Goal: Task Accomplishment & Management: Manage account settings

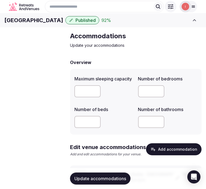
click at [168, 48] on p "Update your accommodations" at bounding box center [136, 45] width 132 height 5
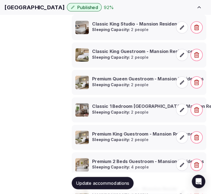
scroll to position [457, 0]
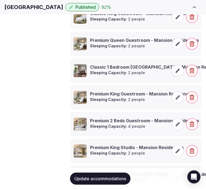
click at [155, 83] on li "Classic 1 Bedroom King Suite - Mansion Residences Sleeping Capacity: 2 people" at bounding box center [136, 70] width 132 height 25
click at [176, 73] on icon at bounding box center [177, 70] width 5 height 5
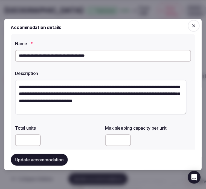
scroll to position [0, 0]
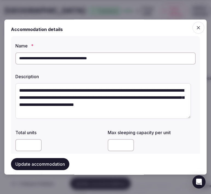
click at [196, 26] on icon "button" at bounding box center [198, 27] width 5 height 5
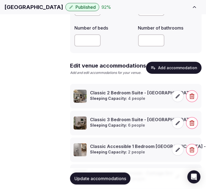
scroll to position [91, 0]
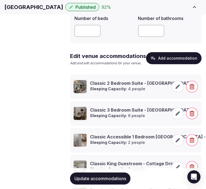
click at [154, 93] on div "Classic 2 Bedroom Suite - Oak Creek Sleeping Capacity: 4 people" at bounding box center [142, 86] width 104 height 13
click at [150, 86] on h3 "Classic 2 Bedroom Suite - Oak Creek" at bounding box center [142, 83] width 104 height 6
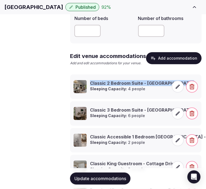
click at [150, 86] on h3 "Classic 2 Bedroom Suite - Oak Creek" at bounding box center [142, 83] width 104 height 6
copy h3 "Classic 2 Bedroom Suite - Oak Creek"
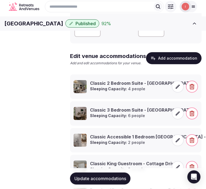
click at [179, 90] on icon at bounding box center [177, 86] width 5 height 5
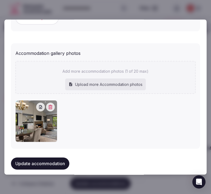
scroll to position [580, 0]
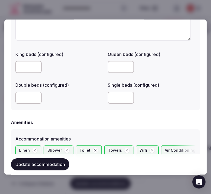
drag, startPoint x: 58, startPoint y: 162, endPoint x: 64, endPoint y: 157, distance: 7.2
click at [61, 159] on button "Update accommodation" at bounding box center [40, 164] width 58 height 12
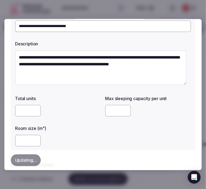
scroll to position [0, 0]
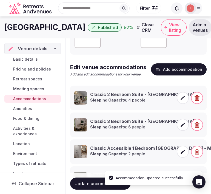
click at [187, 27] on link "View listing" at bounding box center [174, 27] width 26 height 16
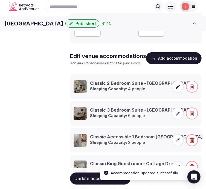
click at [59, 27] on h1 "Silverado Resort and Spa" at bounding box center [33, 24] width 59 height 8
click at [61, 27] on h1 "Silverado Resort and Spa" at bounding box center [33, 24] width 59 height 8
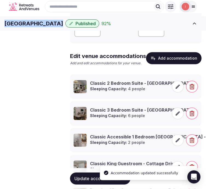
copy div "Silverado Resort and Spa"
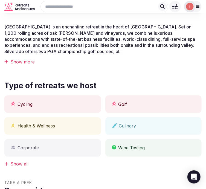
scroll to position [152, 0]
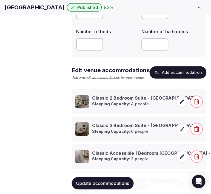
scroll to position [152, 0]
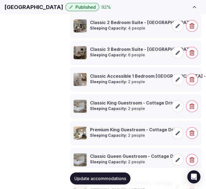
click at [175, 32] on span at bounding box center [178, 26] width 12 height 12
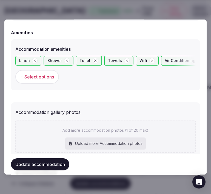
scroll to position [580, 0]
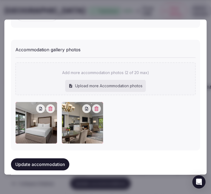
click at [63, 163] on button "Update accommodation" at bounding box center [40, 164] width 58 height 12
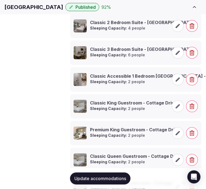
click at [176, 56] on icon at bounding box center [177, 52] width 5 height 5
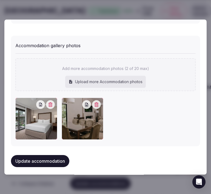
scroll to position [585, 0]
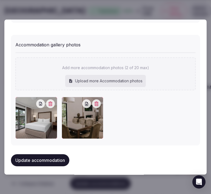
click at [58, 154] on button "Update accommodation" at bounding box center [40, 160] width 58 height 12
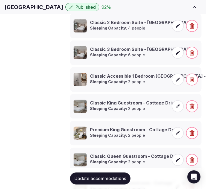
click at [176, 82] on icon at bounding box center [177, 79] width 5 height 5
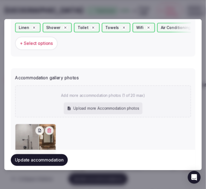
scroll to position [580, 0]
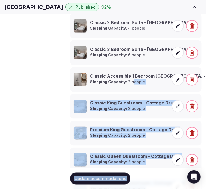
drag, startPoint x: 209, startPoint y: 110, endPoint x: 133, endPoint y: 102, distance: 76.4
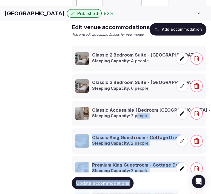
scroll to position [152, 0]
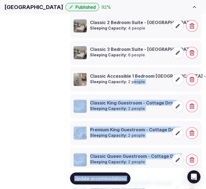
click at [177, 82] on icon at bounding box center [177, 79] width 5 height 5
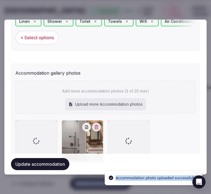
scroll to position [580, 0]
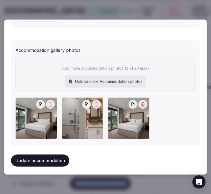
click at [141, 102] on icon "button" at bounding box center [143, 104] width 4 height 4
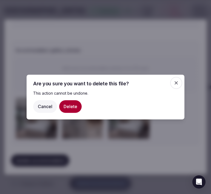
click at [71, 107] on button "Delete" at bounding box center [70, 106] width 22 height 13
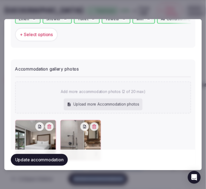
scroll to position [549, 0]
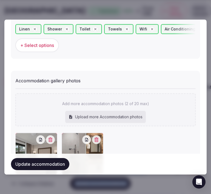
click at [55, 167] on button "Update accommodation" at bounding box center [40, 164] width 58 height 12
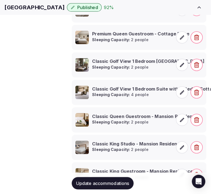
scroll to position [304, 0]
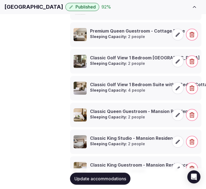
click at [117, 66] on strong "Sleeping Capacity:" at bounding box center [108, 63] width 37 height 5
click at [177, 64] on icon at bounding box center [177, 61] width 5 height 5
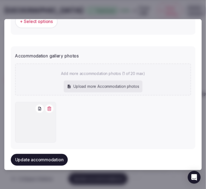
scroll to position [580, 0]
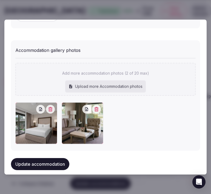
click at [62, 158] on button "Update accommodation" at bounding box center [40, 164] width 58 height 12
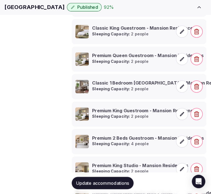
scroll to position [457, 0]
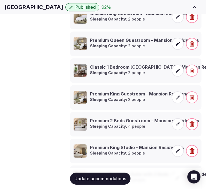
click at [180, 73] on icon at bounding box center [178, 71] width 4 height 4
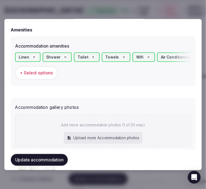
scroll to position [580, 0]
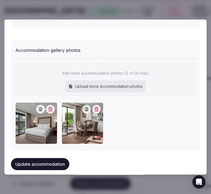
click at [49, 166] on button "Update accommodation" at bounding box center [40, 164] width 58 height 12
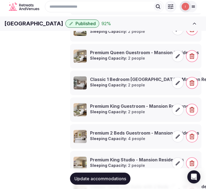
scroll to position [503, 0]
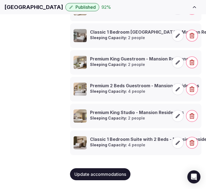
click at [0, 0] on span "Amenities" at bounding box center [0, 0] width 0 height 0
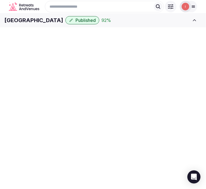
scroll to position [1, 0]
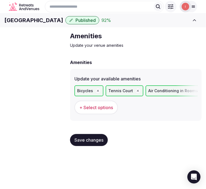
click at [89, 143] on span "Save changes" at bounding box center [89, 140] width 29 height 5
click at [0, 0] on span "Food & dining" at bounding box center [0, 0] width 0 height 0
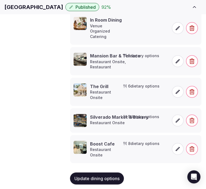
scroll to position [153, 0]
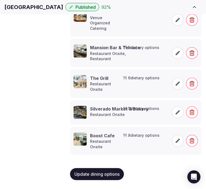
click at [0, 0] on span "Activities & experiences" at bounding box center [0, 0] width 0 height 0
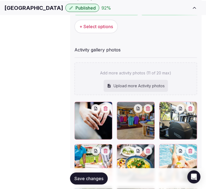
scroll to position [145, 0]
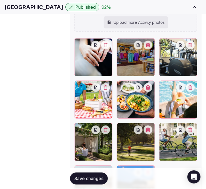
click at [150, 170] on icon "button" at bounding box center [148, 172] width 4 height 4
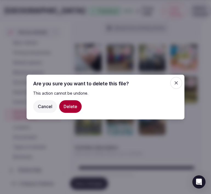
click at [76, 106] on button "Delete" at bounding box center [70, 106] width 22 height 13
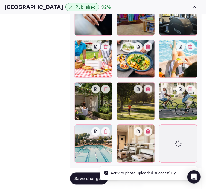
scroll to position [193, 0]
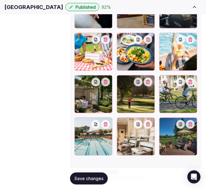
drag, startPoint x: 120, startPoint y: 121, endPoint x: 123, endPoint y: 121, distance: 3.0
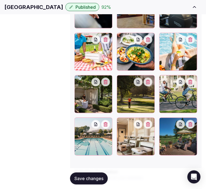
paste textarea "**********"
type textarea "**********"
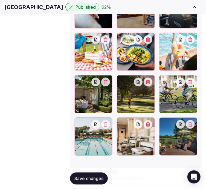
click at [98, 176] on span "Save changes" at bounding box center [89, 178] width 29 height 5
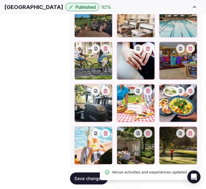
scroll to position [190, 0]
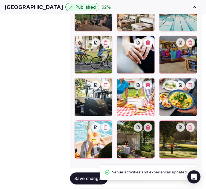
click at [83, 173] on button "Save changes" at bounding box center [89, 179] width 38 height 12
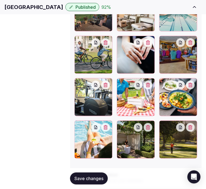
click at [83, 178] on span "Save changes" at bounding box center [89, 178] width 29 height 5
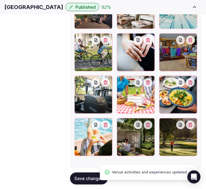
scroll to position [193, 0]
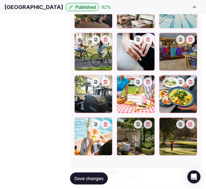
drag, startPoint x: 99, startPoint y: 172, endPoint x: 141, endPoint y: 143, distance: 50.5
click at [99, 173] on button "Save changes" at bounding box center [89, 179] width 38 height 12
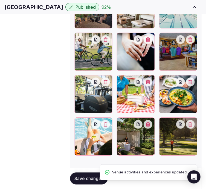
click at [0, 0] on span "Location" at bounding box center [0, 0] width 0 height 0
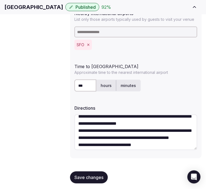
scroll to position [30, 0]
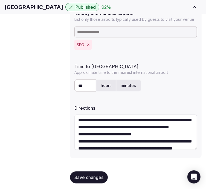
drag, startPoint x: 92, startPoint y: 173, endPoint x: 80, endPoint y: 163, distance: 15.5
click at [92, 175] on span "Save changes" at bounding box center [89, 177] width 29 height 5
click at [0, 0] on span "Environment" at bounding box center [0, 0] width 0 height 0
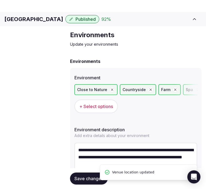
scroll to position [37, 0]
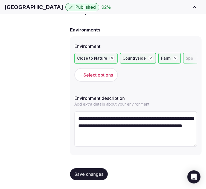
click at [0, 0] on span "Types of retreats" at bounding box center [0, 0] width 0 height 0
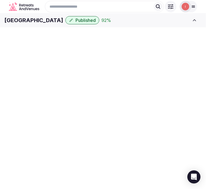
scroll to position [20, 0]
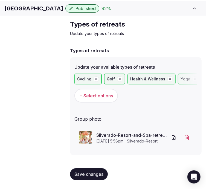
click at [81, 176] on span "Save changes" at bounding box center [89, 174] width 29 height 5
drag, startPoint x: 94, startPoint y: 175, endPoint x: 99, endPoint y: 173, distance: 4.9
click at [95, 174] on span "Save changes" at bounding box center [89, 174] width 29 height 5
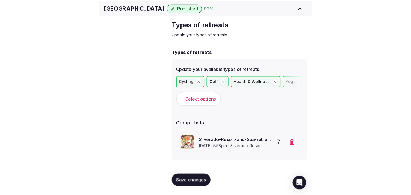
scroll to position [0, 0]
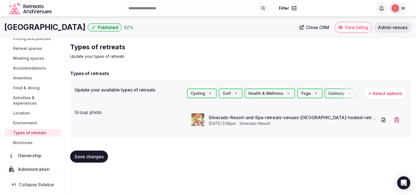
click at [347, 25] on span "View listing" at bounding box center [357, 27] width 24 height 5
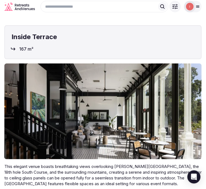
scroll to position [4598, 0]
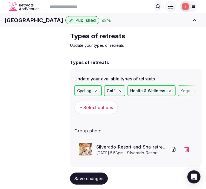
click at [95, 173] on div "Save changes" at bounding box center [136, 179] width 132 height 21
drag, startPoint x: 96, startPoint y: 177, endPoint x: 210, endPoint y: 149, distance: 116.8
click at [98, 175] on button "Save changes" at bounding box center [89, 179] width 38 height 12
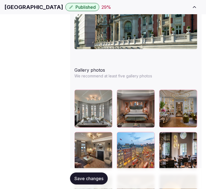
scroll to position [761, 0]
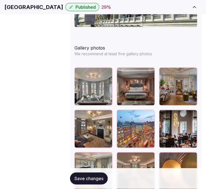
click at [0, 0] on span "Pricing and policies" at bounding box center [0, 0] width 0 height 0
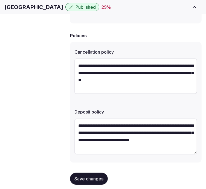
click at [0, 0] on span "Retreat spaces" at bounding box center [0, 0] width 0 height 0
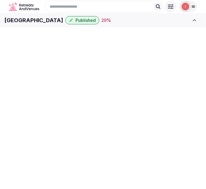
scroll to position [1, 0]
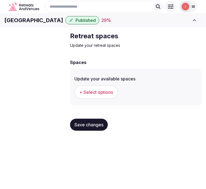
click at [107, 95] on span "+ Select options" at bounding box center [96, 92] width 34 height 6
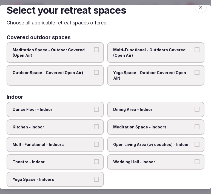
scroll to position [30, 0]
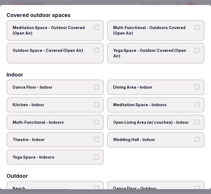
drag, startPoint x: 158, startPoint y: 83, endPoint x: 143, endPoint y: 85, distance: 15.2
click at [157, 81] on label "Dining Area - Indoor" at bounding box center [155, 87] width 97 height 15
click at [195, 85] on button "Dining Area - Indoor" at bounding box center [197, 87] width 5 height 5
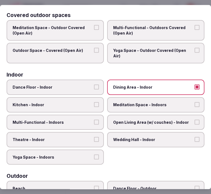
click at [81, 115] on label "Multi-Functional - Indoors" at bounding box center [55, 122] width 97 height 15
click at [94, 119] on button "Multi-Functional - Indoors" at bounding box center [96, 121] width 5 height 5
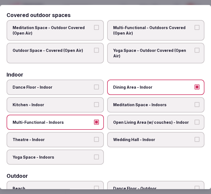
click at [87, 132] on label "Theatre - Indoor" at bounding box center [55, 139] width 97 height 15
click at [94, 137] on button "Theatre - Indoor" at bounding box center [96, 139] width 5 height 5
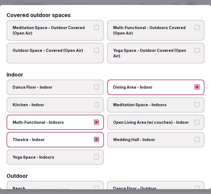
click at [158, 116] on label "Open Living Area (w/ couches) - Indoor" at bounding box center [155, 122] width 97 height 15
click at [195, 119] on button "Open Living Area (w/ couches) - Indoor" at bounding box center [197, 121] width 5 height 5
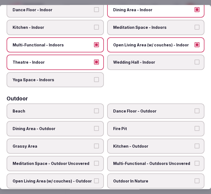
scroll to position [122, 0]
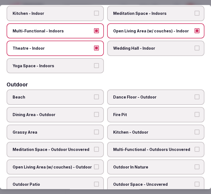
click at [156, 95] on span "Dance Floor - Outdoor" at bounding box center [153, 97] width 80 height 5
click at [195, 95] on button "Dance Floor - Outdoor" at bounding box center [197, 97] width 5 height 5
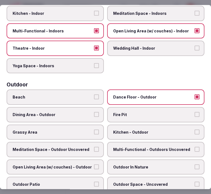
click at [158, 95] on label "Dance Floor - Outdoor" at bounding box center [155, 97] width 97 height 15
click at [195, 95] on button "Dance Floor - Outdoor" at bounding box center [197, 97] width 5 height 5
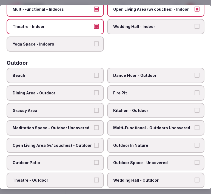
scroll to position [152, 0]
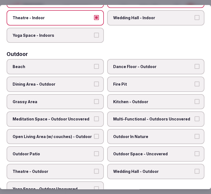
click at [59, 81] on span "Dining Area - Outdoor" at bounding box center [53, 83] width 80 height 5
click at [94, 81] on button "Dining Area - Outdoor" at bounding box center [96, 83] width 5 height 5
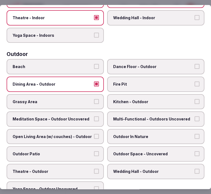
click at [118, 111] on label "Multi-Functional - Outdoors Uncovered" at bounding box center [155, 118] width 97 height 15
click at [195, 116] on button "Multi-Functional - Outdoors Uncovered" at bounding box center [197, 118] width 5 height 5
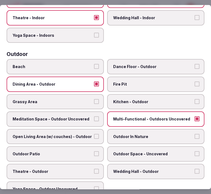
click at [95, 111] on label "Meditation Space - Outdoor Uncovered" at bounding box center [55, 118] width 97 height 15
click at [95, 116] on button "Meditation Space - Outdoor Uncovered" at bounding box center [96, 118] width 5 height 5
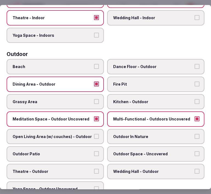
click at [86, 99] on span "Grassy Area" at bounding box center [53, 101] width 80 height 5
click at [94, 99] on button "Grassy Area" at bounding box center [96, 101] width 5 height 5
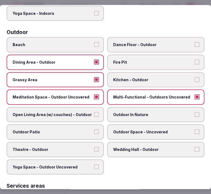
scroll to position [183, 0]
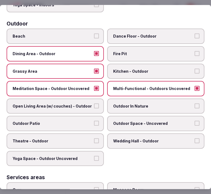
click at [118, 103] on span "Outdoor In Nature" at bounding box center [153, 105] width 80 height 5
click at [195, 103] on button "Outdoor In Nature" at bounding box center [197, 105] width 5 height 5
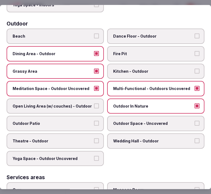
drag, startPoint x: 131, startPoint y: 118, endPoint x: 127, endPoint y: 115, distance: 4.1
click at [128, 121] on span "Outdoor Space - Uncovered" at bounding box center [153, 123] width 80 height 5
click at [91, 118] on label "Outdoor Patio" at bounding box center [55, 123] width 97 height 15
click at [94, 121] on button "Outdoor Patio" at bounding box center [96, 123] width 5 height 5
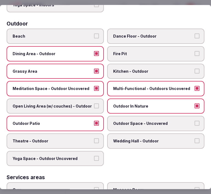
click at [91, 100] on label "Open Living Area (w/ couches) - Outdoor" at bounding box center [55, 105] width 97 height 15
click at [94, 103] on button "Open Living Area (w/ couches) - Outdoor" at bounding box center [96, 105] width 5 height 5
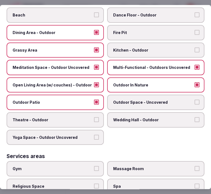
scroll to position [213, 0]
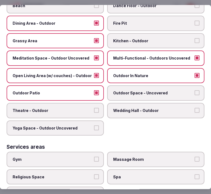
click at [88, 103] on label "Theatre - Outdoor" at bounding box center [55, 110] width 97 height 15
click at [94, 108] on button "Theatre - Outdoor" at bounding box center [96, 110] width 5 height 5
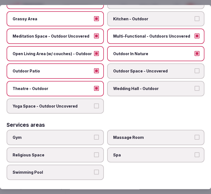
scroll to position [243, 0]
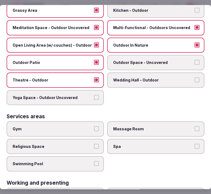
click at [190, 58] on label "Outdoor Space - Uncovered" at bounding box center [155, 62] width 97 height 15
click at [195, 60] on button "Outdoor Space - Uncovered" at bounding box center [197, 62] width 5 height 5
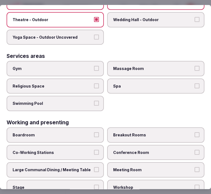
scroll to position [304, 0]
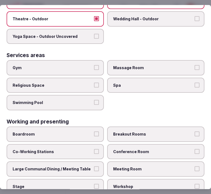
click at [93, 62] on label "Gym" at bounding box center [55, 67] width 97 height 15
click at [94, 65] on button "Gym" at bounding box center [96, 67] width 5 height 5
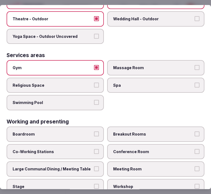
click at [92, 95] on label "Swimming Pool" at bounding box center [55, 102] width 97 height 15
click at [94, 100] on button "Swimming Pool" at bounding box center [96, 102] width 5 height 5
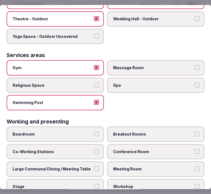
scroll to position [305, 0]
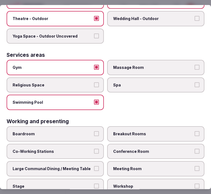
click at [148, 65] on span "Massage Room" at bounding box center [153, 67] width 80 height 5
click at [195, 65] on button "Massage Room" at bounding box center [197, 67] width 5 height 5
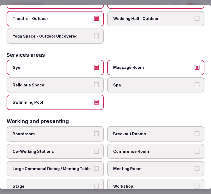
click at [164, 82] on span "Spa" at bounding box center [153, 84] width 80 height 5
click at [195, 82] on button "Spa" at bounding box center [197, 84] width 5 height 5
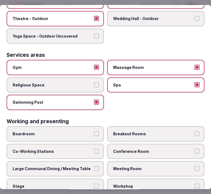
click at [128, 146] on label "Conference Room" at bounding box center [155, 151] width 97 height 15
click at [195, 149] on button "Conference Room" at bounding box center [197, 151] width 5 height 5
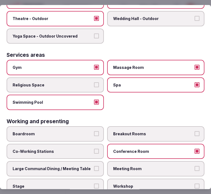
drag, startPoint x: 130, startPoint y: 158, endPoint x: 115, endPoint y: 156, distance: 16.0
click at [127, 166] on span "Meeting Room" at bounding box center [153, 168] width 80 height 5
click at [94, 161] on label "Large Communal Dining / Meeting Table" at bounding box center [55, 168] width 97 height 15
click at [94, 166] on button "Large Communal Dining / Meeting Table" at bounding box center [96, 168] width 5 height 5
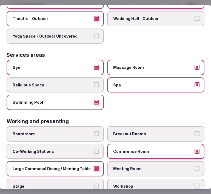
click at [136, 166] on span "Meeting Room" at bounding box center [153, 168] width 80 height 5
click at [195, 166] on button "Meeting Room" at bounding box center [197, 168] width 5 height 5
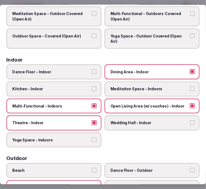
scroll to position [0, 0]
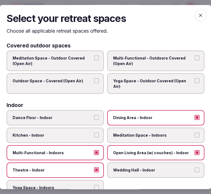
click at [198, 16] on icon "button" at bounding box center [200, 15] width 5 height 5
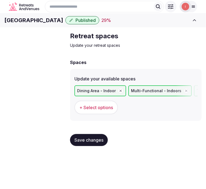
scroll to position [1, 0]
click at [99, 143] on span "Save changes" at bounding box center [89, 140] width 29 height 5
click at [0, 0] on span "Meeting spaces" at bounding box center [0, 0] width 0 height 0
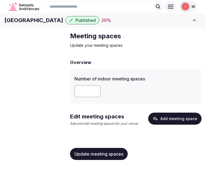
click at [27, 24] on h1 "Mandarin Oriental Hyde Park" at bounding box center [33, 20] width 59 height 8
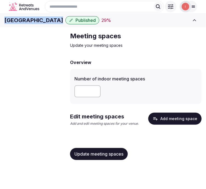
click at [27, 24] on h1 "Mandarin Oriental Hyde Park" at bounding box center [33, 20] width 59 height 8
copy div "Mandarin Oriental Hyde Park"
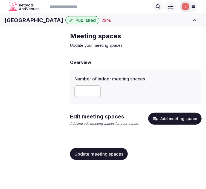
click at [84, 98] on input "number" at bounding box center [88, 92] width 26 height 12
type input "*"
click at [104, 157] on span "Update meeting spaces" at bounding box center [99, 154] width 49 height 5
click at [180, 125] on button "Add meeting space" at bounding box center [175, 119] width 53 height 12
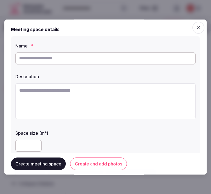
click at [69, 61] on input "text" at bounding box center [105, 58] width 180 height 12
paste input "**********"
type input "**********"
click at [124, 84] on textarea at bounding box center [105, 101] width 180 height 36
paste textarea "**********"
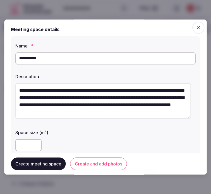
scroll to position [7, 0]
type textarea "**********"
click at [27, 145] on input "number" at bounding box center [28, 145] width 26 height 12
click at [26, 144] on input "number" at bounding box center [28, 145] width 26 height 12
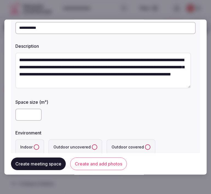
scroll to position [61, 0]
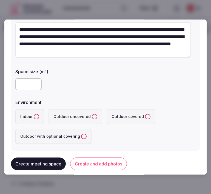
type input "***"
click at [34, 116] on button "Indoor" at bounding box center [36, 116] width 5 height 5
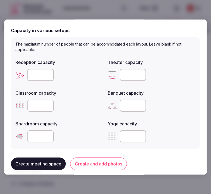
scroll to position [213, 0]
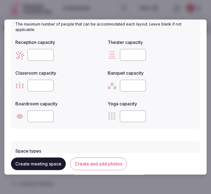
click at [34, 53] on input "number" at bounding box center [40, 55] width 26 height 12
type input "***"
click at [127, 51] on input "number" at bounding box center [133, 55] width 26 height 12
click at [127, 52] on input "number" at bounding box center [133, 55] width 26 height 12
type input "***"
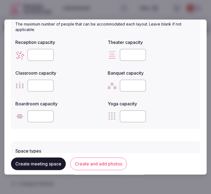
click at [39, 84] on input "number" at bounding box center [40, 85] width 26 height 12
type input "***"
click at [128, 81] on input "number" at bounding box center [133, 85] width 26 height 12
click at [125, 84] on input "number" at bounding box center [133, 85] width 26 height 12
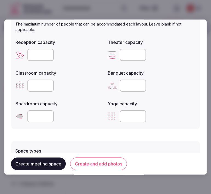
type input "***"
click at [41, 115] on input "number" at bounding box center [40, 116] width 26 height 12
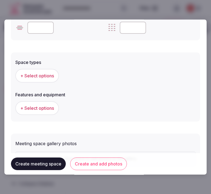
scroll to position [304, 0]
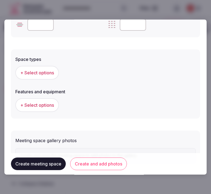
type input "**"
click at [38, 72] on span "+ Select options" at bounding box center [37, 73] width 34 height 6
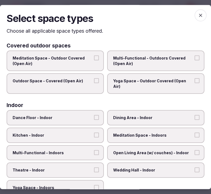
drag, startPoint x: 155, startPoint y: 62, endPoint x: 102, endPoint y: 86, distance: 57.7
click at [153, 62] on span "Multi-Functional - Outdoors Covered (Open Air)" at bounding box center [153, 60] width 80 height 11
click at [195, 60] on button "Multi-Functional - Outdoors Covered (Open Air)" at bounding box center [197, 57] width 5 height 5
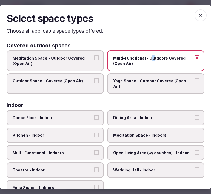
drag, startPoint x: 149, startPoint y: 57, endPoint x: 146, endPoint y: 58, distance: 3.0
click at [147, 57] on span "Multi-Functional - Outdoors Covered (Open Air)" at bounding box center [153, 60] width 80 height 11
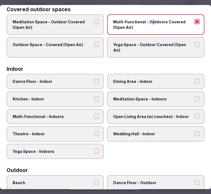
scroll to position [0, 0]
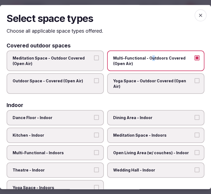
drag, startPoint x: 194, startPoint y: 57, endPoint x: 181, endPoint y: 70, distance: 18.6
click at [195, 57] on button "Multi-Functional - Outdoors Covered (Open Air)" at bounding box center [197, 57] width 5 height 5
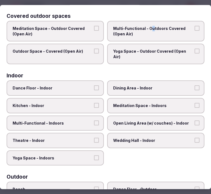
scroll to position [91, 0]
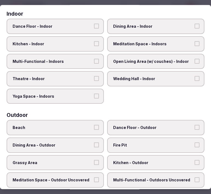
click at [160, 25] on span "Dining Area - Indoor" at bounding box center [153, 26] width 80 height 5
click at [195, 25] on button "Dining Area - Indoor" at bounding box center [197, 26] width 5 height 5
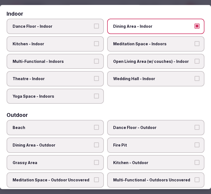
click at [95, 59] on button "Multi-Functional - Indoors" at bounding box center [96, 61] width 5 height 5
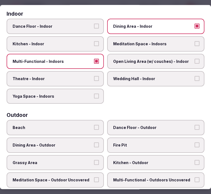
click at [94, 76] on button "Theatre - Indoor" at bounding box center [96, 78] width 5 height 5
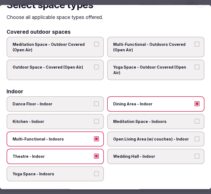
scroll to position [0, 0]
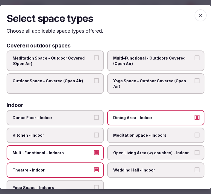
drag, startPoint x: 197, startPoint y: 15, endPoint x: 193, endPoint y: 16, distance: 4.4
click at [198, 15] on icon "button" at bounding box center [200, 15] width 5 height 5
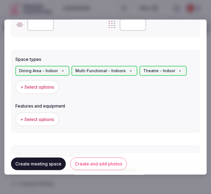
click at [51, 121] on button "+ Select options" at bounding box center [37, 119] width 44 height 14
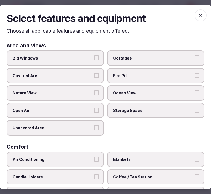
click at [65, 53] on label "Big Windows" at bounding box center [55, 57] width 97 height 15
click at [94, 55] on button "Big Windows" at bounding box center [96, 57] width 5 height 5
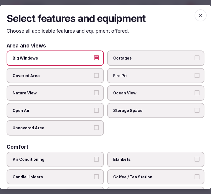
click at [80, 86] on label "Nature View" at bounding box center [55, 92] width 97 height 15
click at [94, 90] on button "Nature View" at bounding box center [96, 92] width 5 height 5
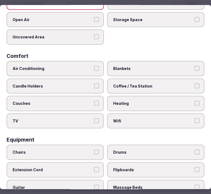
scroll to position [91, 0]
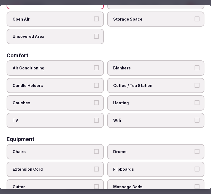
click at [73, 70] on label "Air Conditioning" at bounding box center [55, 67] width 97 height 15
click at [94, 70] on button "Air Conditioning" at bounding box center [96, 67] width 5 height 5
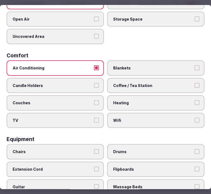
drag, startPoint x: 143, startPoint y: 116, endPoint x: 138, endPoint y: 114, distance: 5.5
click at [143, 118] on span "Wifi" at bounding box center [153, 120] width 80 height 5
click at [195, 118] on button "Wifi" at bounding box center [197, 120] width 5 height 5
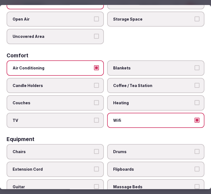
drag, startPoint x: 88, startPoint y: 103, endPoint x: 93, endPoint y: 103, distance: 4.7
click at [88, 103] on label "Couches" at bounding box center [55, 102] width 97 height 15
click at [94, 103] on button "Couches" at bounding box center [96, 102] width 5 height 5
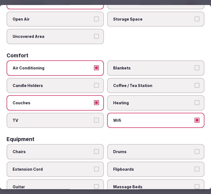
click at [93, 95] on label "Couches" at bounding box center [55, 102] width 97 height 15
click at [94, 100] on button "Couches" at bounding box center [96, 102] width 5 height 5
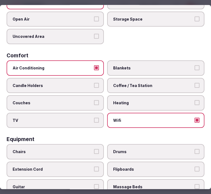
click at [99, 115] on label "TV" at bounding box center [55, 120] width 97 height 15
click at [99, 118] on button "TV" at bounding box center [96, 120] width 5 height 5
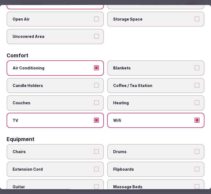
click at [158, 86] on label "Coffee / Tea Station" at bounding box center [155, 85] width 97 height 15
click at [195, 86] on button "Coffee / Tea Station" at bounding box center [197, 85] width 5 height 5
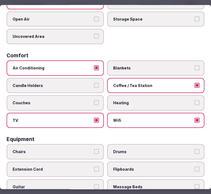
click at [98, 113] on label "TV" at bounding box center [55, 120] width 97 height 15
click at [98, 118] on button "TV" at bounding box center [96, 120] width 5 height 5
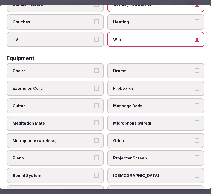
scroll to position [183, 0]
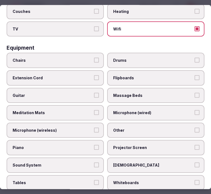
click at [86, 58] on span "Chairs" at bounding box center [53, 60] width 80 height 5
click at [94, 58] on button "Chairs" at bounding box center [96, 60] width 5 height 5
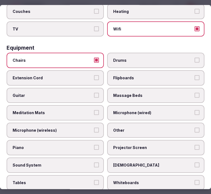
scroll to position [213, 0]
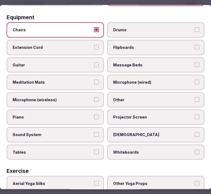
click at [146, 100] on div "Chairs Drums Extension Cord Flipboards Guitar Massage Beds Meditation Mats Micr…" at bounding box center [106, 90] width 198 height 137
click at [186, 114] on label "Projector Screen" at bounding box center [155, 117] width 97 height 15
click at [195, 115] on button "Projector Screen" at bounding box center [197, 117] width 5 height 5
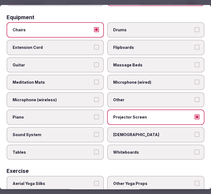
click at [91, 127] on label "Sound System" at bounding box center [55, 134] width 97 height 15
click at [94, 132] on button "Sound System" at bounding box center [96, 134] width 5 height 5
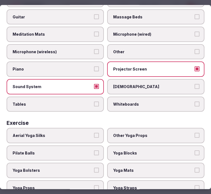
scroll to position [263, 0]
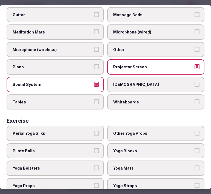
click at [91, 94] on label "Tables" at bounding box center [55, 101] width 97 height 15
click at [94, 99] on button "Tables" at bounding box center [96, 101] width 5 height 5
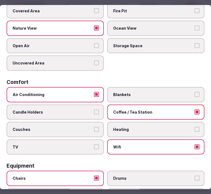
scroll to position [0, 0]
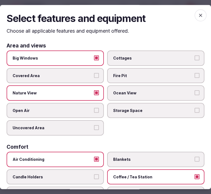
click at [199, 15] on icon "button" at bounding box center [200, 15] width 3 height 3
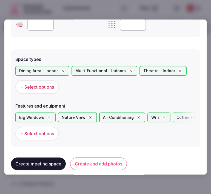
click at [109, 161] on button "Create and add photos" at bounding box center [98, 163] width 57 height 13
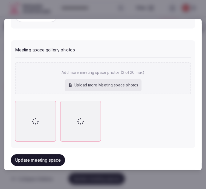
scroll to position [427, 0]
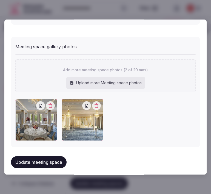
click at [34, 156] on button "Update meeting space" at bounding box center [39, 162] width 56 height 12
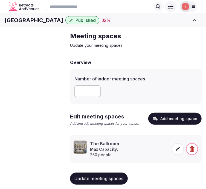
click at [88, 175] on button "Update meeting spaces" at bounding box center [99, 179] width 58 height 12
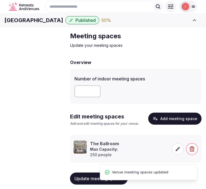
click at [0, 0] on span "Accommodations" at bounding box center [0, 0] width 0 height 0
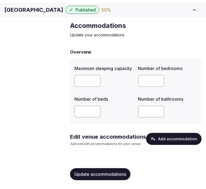
click at [163, 136] on button "Add accommodation" at bounding box center [174, 139] width 56 height 12
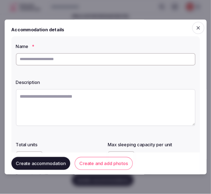
scroll to position [17, 0]
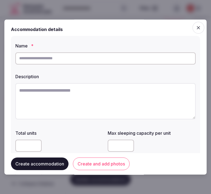
click at [114, 61] on input "text" at bounding box center [105, 58] width 180 height 12
paste input "**********"
type input "**********"
click at [121, 105] on textarea at bounding box center [105, 101] width 180 height 36
paste textarea "**********"
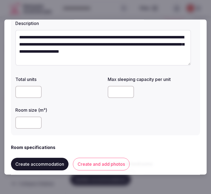
scroll to position [61, 0]
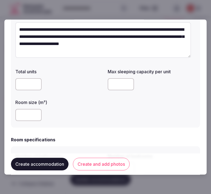
type textarea "**********"
click at [112, 84] on input "number" at bounding box center [121, 84] width 26 height 12
click at [114, 85] on input "number" at bounding box center [121, 84] width 26 height 12
type input "*"
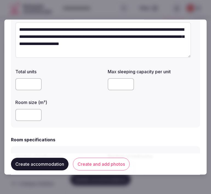
click at [29, 116] on input "number" at bounding box center [28, 115] width 26 height 12
drag, startPoint x: 20, startPoint y: 115, endPoint x: 7, endPoint y: 112, distance: 13.6
click at [7, 112] on div "**********" at bounding box center [105, 96] width 202 height 155
type input "**"
click at [52, 123] on div "**" at bounding box center [59, 115] width 88 height 16
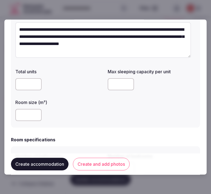
scroll to position [152, 0]
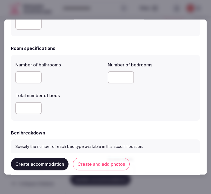
type input "*"
click at [36, 76] on input "*" at bounding box center [28, 77] width 26 height 12
click at [116, 76] on input "number" at bounding box center [121, 77] width 26 height 12
type input "*"
click at [21, 107] on input "number" at bounding box center [28, 108] width 26 height 12
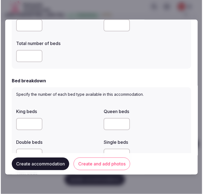
scroll to position [221, 0]
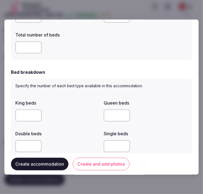
type input "*"
click at [23, 114] on input "number" at bounding box center [28, 115] width 26 height 12
type input "*"
click at [65, 114] on div "*" at bounding box center [57, 115] width 84 height 12
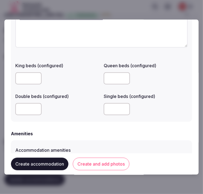
scroll to position [495, 0]
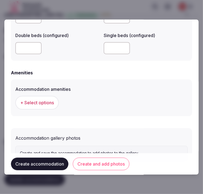
click at [39, 102] on span "+ Select options" at bounding box center [37, 102] width 34 height 6
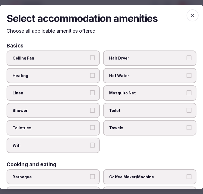
click at [72, 85] on label "Linen" at bounding box center [53, 92] width 93 height 15
click at [90, 90] on button "Linen" at bounding box center [92, 92] width 5 height 5
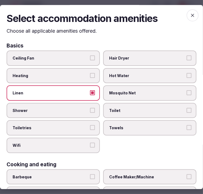
click at [92, 108] on button "Shower" at bounding box center [92, 110] width 5 height 5
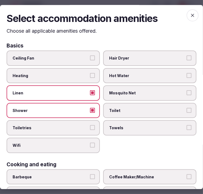
click at [87, 126] on label "Toiletries" at bounding box center [53, 127] width 93 height 15
click at [90, 126] on button "Toiletries" at bounding box center [92, 127] width 5 height 5
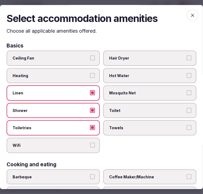
click at [90, 143] on button "Wifi" at bounding box center [92, 145] width 5 height 5
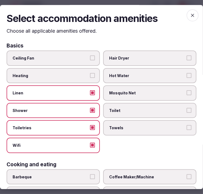
click at [137, 126] on span "Towels" at bounding box center [147, 127] width 76 height 5
click at [187, 126] on button "Towels" at bounding box center [189, 127] width 5 height 5
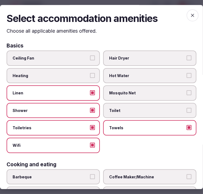
click at [149, 110] on span "Toilet" at bounding box center [147, 110] width 76 height 5
click at [187, 110] on button "Toilet" at bounding box center [189, 110] width 5 height 5
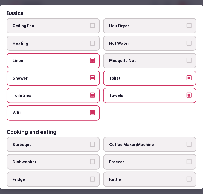
scroll to position [61, 0]
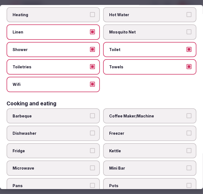
click at [151, 113] on span "Coffee Maker/Machine" at bounding box center [147, 115] width 76 height 5
click at [187, 113] on button "Coffee Maker/Machine" at bounding box center [189, 115] width 5 height 5
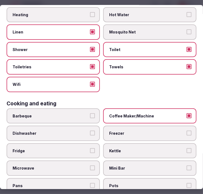
click at [159, 161] on label "Mini Bar" at bounding box center [149, 168] width 93 height 15
click at [187, 166] on button "Mini Bar" at bounding box center [189, 168] width 5 height 5
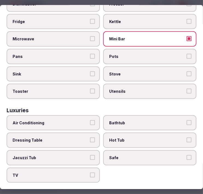
scroll to position [213, 0]
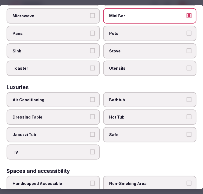
click at [56, 95] on label "Air Conditioning" at bounding box center [53, 99] width 93 height 15
click at [90, 97] on button "Air Conditioning" at bounding box center [92, 99] width 5 height 5
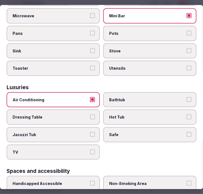
click at [116, 130] on label "Safe" at bounding box center [149, 134] width 93 height 15
click at [187, 132] on button "Safe" at bounding box center [189, 134] width 5 height 5
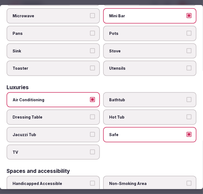
click at [88, 144] on label "TV" at bounding box center [53, 151] width 93 height 15
click at [90, 149] on button "TV" at bounding box center [92, 151] width 5 height 5
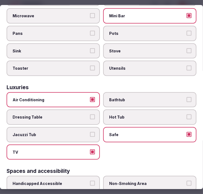
click at [143, 97] on span "Bathtub" at bounding box center [147, 99] width 76 height 5
click at [187, 97] on button "Bathtub" at bounding box center [189, 99] width 5 height 5
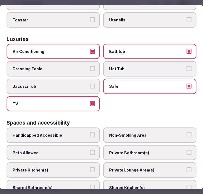
scroll to position [274, 0]
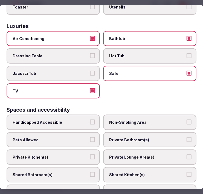
click at [160, 137] on span "Private Bathroom(s)" at bounding box center [147, 139] width 76 height 5
click at [187, 137] on button "Private Bathroom(s)" at bounding box center [189, 139] width 5 height 5
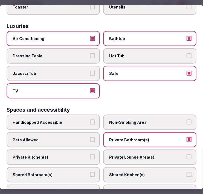
click at [163, 155] on span "Private Lounge Area(s)" at bounding box center [147, 157] width 76 height 5
click at [187, 155] on button "Private Lounge Area(s)" at bounding box center [189, 157] width 5 height 5
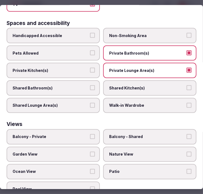
scroll to position [362, 0]
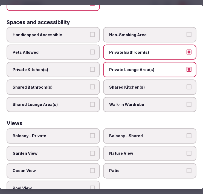
click at [81, 133] on span "Balcony - Private" at bounding box center [51, 135] width 76 height 5
click at [90, 133] on button "Balcony - Private" at bounding box center [92, 135] width 5 height 5
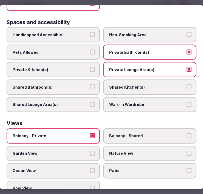
click at [90, 133] on button "Balcony - Private" at bounding box center [92, 135] width 5 height 5
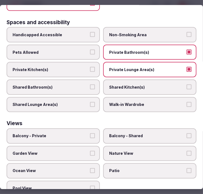
click at [130, 146] on label "Nature View" at bounding box center [149, 153] width 93 height 15
click at [187, 150] on button "Nature View" at bounding box center [189, 152] width 5 height 5
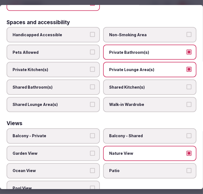
drag, startPoint x: 123, startPoint y: 142, endPoint x: 130, endPoint y: 142, distance: 6.6
click at [123, 150] on span "Nature View" at bounding box center [147, 152] width 76 height 5
click at [187, 150] on button "Nature View" at bounding box center [189, 152] width 5 height 5
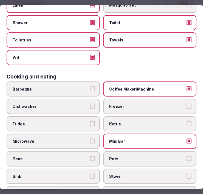
scroll to position [0, 0]
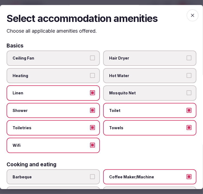
drag, startPoint x: 190, startPoint y: 16, endPoint x: 188, endPoint y: 18, distance: 3.0
click at [190, 17] on icon "button" at bounding box center [192, 15] width 5 height 5
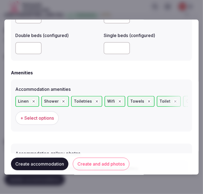
click at [87, 163] on button "Create and add photos" at bounding box center [101, 163] width 57 height 13
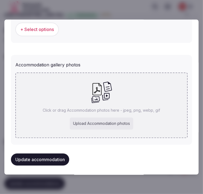
scroll to position [569, 0]
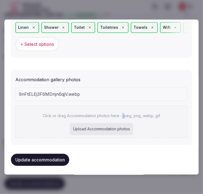
drag, startPoint x: 121, startPoint y: 116, endPoint x: 127, endPoint y: 115, distance: 5.8
click at [125, 116] on p "Click or drag Accommodation photos here - jpeg, png, webp, gif" at bounding box center [102, 115] width 118 height 5
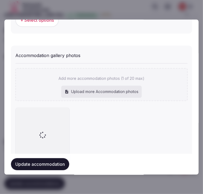
scroll to position [616, 0]
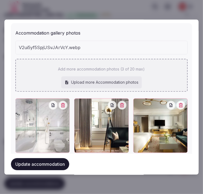
click at [124, 76] on div "Upload more Accommodation photos" at bounding box center [101, 82] width 81 height 12
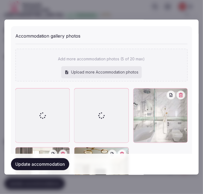
scroll to position [613, 0]
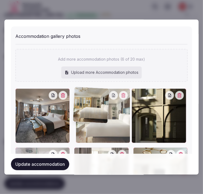
drag, startPoint x: 113, startPoint y: 91, endPoint x: 76, endPoint y: 93, distance: 37.3
click at [76, 93] on div at bounding box center [80, 92] width 9 height 9
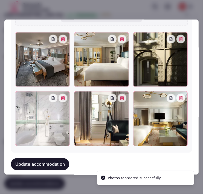
scroll to position [673, 0]
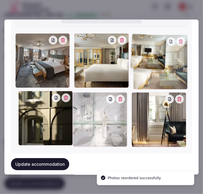
drag, startPoint x: 136, startPoint y: 89, endPoint x: 133, endPoint y: 41, distance: 48.6
click at [138, 40] on div at bounding box center [137, 39] width 9 height 9
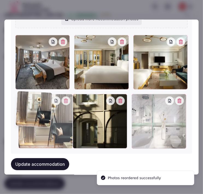
drag, startPoint x: 133, startPoint y: 93, endPoint x: 20, endPoint y: 102, distance: 113.8
click at [20, 102] on div at bounding box center [45, 121] width 55 height 55
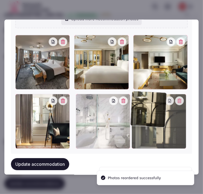
drag, startPoint x: 79, startPoint y: 94, endPoint x: 124, endPoint y: 101, distance: 46.3
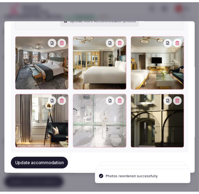
scroll to position [673, 0]
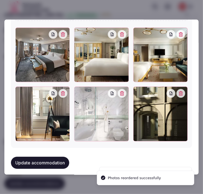
click at [62, 157] on button "Update accommodation" at bounding box center [40, 162] width 58 height 12
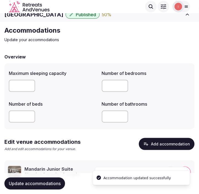
click at [56, 179] on button "Update accommodations" at bounding box center [34, 183] width 61 height 12
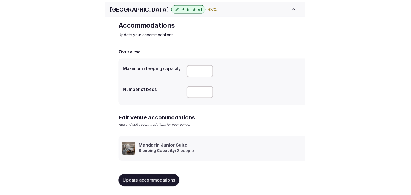
scroll to position [20, 0]
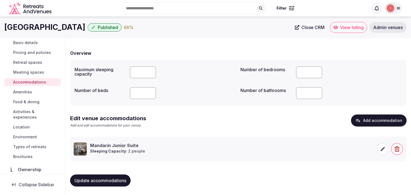
click at [22, 89] on span "Amenities" at bounding box center [22, 91] width 19 height 5
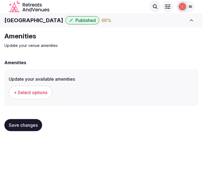
click at [26, 92] on span "+ Select options" at bounding box center [31, 92] width 34 height 6
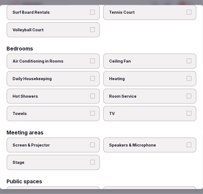
scroll to position [122, 0]
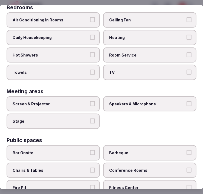
drag, startPoint x: 73, startPoint y: 19, endPoint x: 74, endPoint y: 25, distance: 6.1
click at [72, 19] on span "Air Conditioning in Rooms" at bounding box center [51, 20] width 76 height 5
click at [90, 19] on button "Air Conditioning in Rooms" at bounding box center [92, 20] width 5 height 5
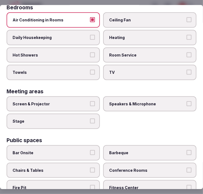
drag, startPoint x: 87, startPoint y: 32, endPoint x: 85, endPoint y: 38, distance: 5.5
click at [87, 33] on label "Daily Housekeeping" at bounding box center [53, 37] width 93 height 15
click at [90, 35] on button "Daily Housekeeping" at bounding box center [92, 37] width 5 height 5
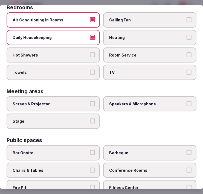
drag, startPoint x: 87, startPoint y: 50, endPoint x: 88, endPoint y: 54, distance: 4.3
click at [85, 53] on label "Hot Showers" at bounding box center [53, 54] width 93 height 15
click at [90, 53] on button "Hot Showers" at bounding box center [92, 54] width 5 height 5
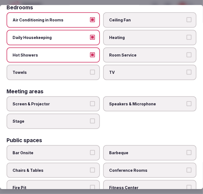
click at [87, 66] on label "Towels" at bounding box center [53, 72] width 93 height 15
click at [90, 70] on button "Towels" at bounding box center [92, 72] width 5 height 5
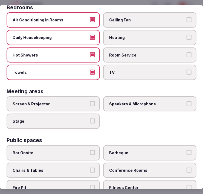
drag, startPoint x: 140, startPoint y: 69, endPoint x: 151, endPoint y: 64, distance: 11.9
click at [140, 70] on span "TV" at bounding box center [147, 72] width 76 height 5
click at [187, 70] on button "TV" at bounding box center [189, 72] width 5 height 5
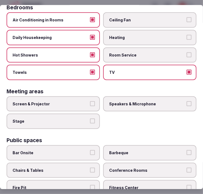
click at [163, 52] on span "Room Service" at bounding box center [147, 54] width 76 height 5
click at [187, 52] on button "Room Service" at bounding box center [189, 54] width 5 height 5
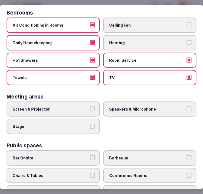
scroll to position [152, 0]
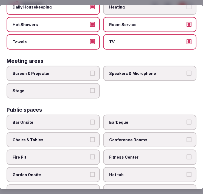
click at [90, 71] on button "Screen & Projector" at bounding box center [92, 73] width 5 height 5
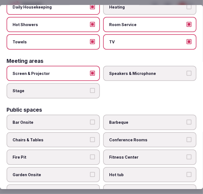
drag, startPoint x: 143, startPoint y: 70, endPoint x: 143, endPoint y: 67, distance: 3.0
click at [143, 71] on span "Speakers & Microphone" at bounding box center [147, 73] width 76 height 5
click at [187, 71] on button "Speakers & Microphone" at bounding box center [189, 73] width 5 height 5
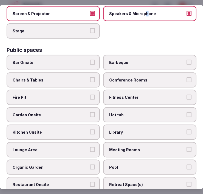
scroll to position [213, 0]
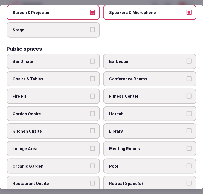
click at [86, 76] on span "Chairs & Tables" at bounding box center [51, 78] width 76 height 5
click at [90, 76] on button "Chairs & Tables" at bounding box center [92, 78] width 5 height 5
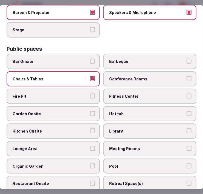
click at [132, 93] on span "Fitness Center" at bounding box center [147, 95] width 76 height 5
click at [187, 93] on button "Fitness Center" at bounding box center [189, 95] width 5 height 5
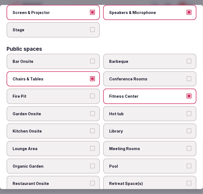
click at [80, 106] on label "Garden Onsite" at bounding box center [53, 113] width 93 height 15
click at [90, 111] on button "Garden Onsite" at bounding box center [92, 113] width 5 height 5
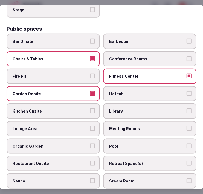
scroll to position [243, 0]
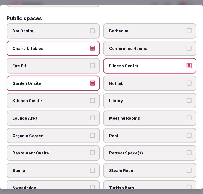
click at [133, 113] on label "Meeting Rooms" at bounding box center [149, 117] width 93 height 15
click at [187, 115] on button "Meeting Rooms" at bounding box center [189, 117] width 5 height 5
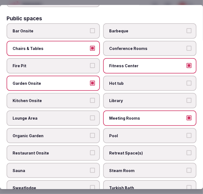
click at [133, 133] on span "Pool" at bounding box center [147, 135] width 76 height 5
click at [187, 133] on button "Pool" at bounding box center [189, 135] width 5 height 5
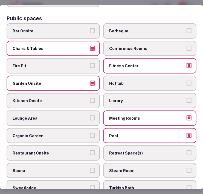
scroll to position [274, 0]
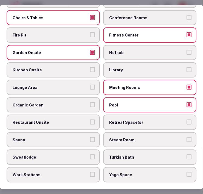
click at [90, 119] on button "Restaurant Onsite" at bounding box center [92, 121] width 5 height 5
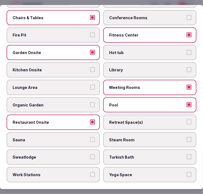
click at [90, 85] on button "Lounge Area" at bounding box center [92, 87] width 5 height 5
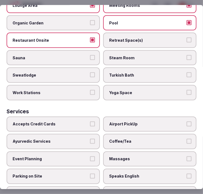
scroll to position [365, 0]
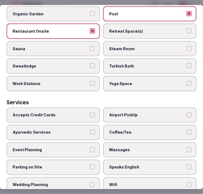
click at [84, 164] on span "Parking on Site" at bounding box center [51, 166] width 76 height 5
click at [90, 164] on button "Parking on Site" at bounding box center [92, 166] width 5 height 5
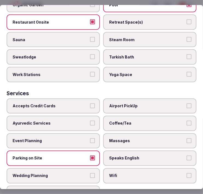
scroll to position [378, 0]
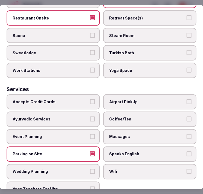
click at [149, 134] on span "Massages" at bounding box center [147, 136] width 76 height 5
click at [187, 134] on button "Massages" at bounding box center [189, 136] width 5 height 5
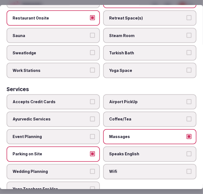
click at [84, 147] on label "Parking on Site" at bounding box center [53, 153] width 93 height 15
click at [90, 151] on button "Parking on Site" at bounding box center [92, 153] width 5 height 5
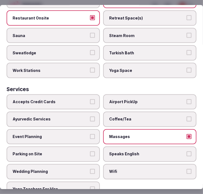
click at [83, 99] on span "Accepts Credit Cards" at bounding box center [51, 101] width 76 height 5
click at [90, 99] on button "Accepts Credit Cards" at bounding box center [92, 101] width 5 height 5
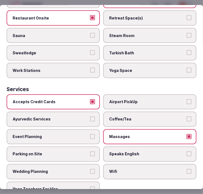
click at [130, 151] on span "Speaks English" at bounding box center [147, 153] width 76 height 5
click at [187, 151] on button "Speaks English" at bounding box center [189, 153] width 5 height 5
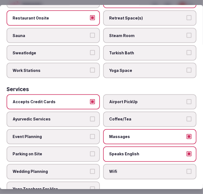
click at [170, 169] on span "Wifi" at bounding box center [147, 171] width 76 height 5
click at [187, 169] on button "Wifi" at bounding box center [189, 171] width 5 height 5
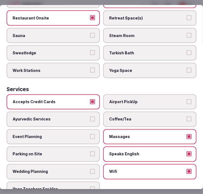
click at [161, 116] on span "Coffee/Tea" at bounding box center [147, 118] width 76 height 5
click at [187, 116] on button "Coffee/Tea" at bounding box center [189, 118] width 5 height 5
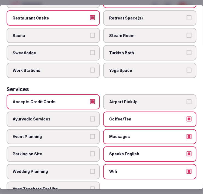
click at [78, 134] on span "Event Planning" at bounding box center [51, 136] width 76 height 5
click at [90, 134] on button "Event Planning" at bounding box center [92, 136] width 5 height 5
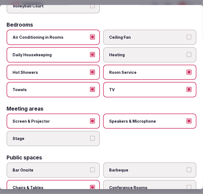
scroll to position [0, 0]
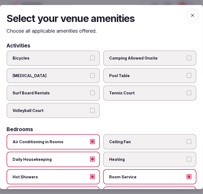
click at [183, 10] on div "Select your venue amenities Choose all applicable amenities offered. Activities…" at bounding box center [101, 97] width 203 height 184
click at [187, 19] on span "button" at bounding box center [193, 15] width 12 height 12
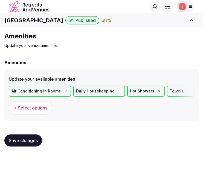
drag, startPoint x: 33, startPoint y: 140, endPoint x: 82, endPoint y: 119, distance: 53.7
click at [33, 139] on span "Save changes" at bounding box center [23, 140] width 29 height 5
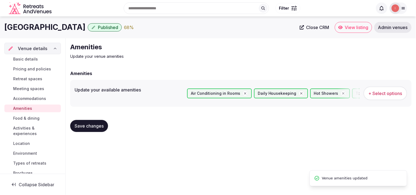
click at [26, 120] on span "Food & dining" at bounding box center [26, 118] width 26 height 5
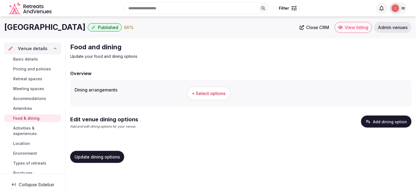
click at [211, 95] on span "+ Select options" at bounding box center [209, 93] width 34 height 6
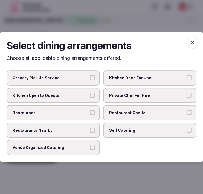
click at [71, 110] on span "Restaurant" at bounding box center [51, 112] width 76 height 5
click at [90, 110] on button "Restaurant" at bounding box center [92, 112] width 5 height 5
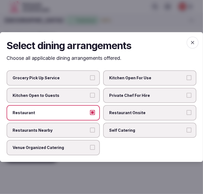
click at [113, 110] on span "Restaurant Onsite" at bounding box center [147, 112] width 76 height 5
click at [187, 110] on button "Restaurant Onsite" at bounding box center [189, 112] width 5 height 5
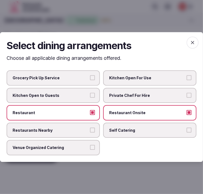
drag, startPoint x: 197, startPoint y: 43, endPoint x: 193, endPoint y: 44, distance: 4.1
click at [196, 43] on span "button" at bounding box center [193, 42] width 12 height 12
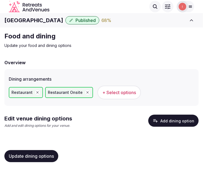
click at [40, 155] on span "Update dining options" at bounding box center [31, 155] width 45 height 5
click at [162, 119] on button "Add dining option" at bounding box center [174, 121] width 50 height 12
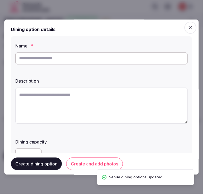
click at [75, 56] on input "text" at bounding box center [101, 58] width 173 height 12
drag, startPoint x: 75, startPoint y: 56, endPoint x: 72, endPoint y: 56, distance: 3.1
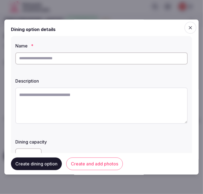
paste input "**********"
type input "**********"
click at [96, 92] on textarea at bounding box center [101, 105] width 173 height 36
paste textarea "**********"
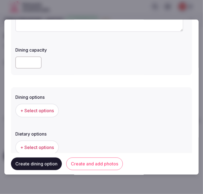
scroll to position [122, 0]
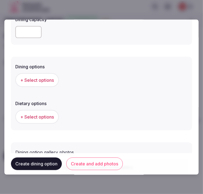
type textarea "**********"
click at [40, 77] on span "+ Select options" at bounding box center [37, 80] width 34 height 6
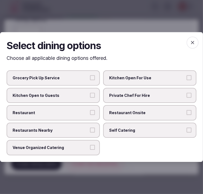
drag, startPoint x: 147, startPoint y: 115, endPoint x: 143, endPoint y: 115, distance: 4.1
click at [146, 115] on span "Restaurant Onsite" at bounding box center [147, 112] width 76 height 5
click at [187, 115] on button "Restaurant Onsite" at bounding box center [189, 112] width 5 height 5
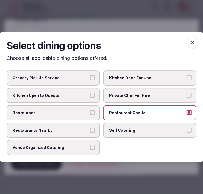
click at [92, 113] on button "Restaurant" at bounding box center [92, 112] width 5 height 5
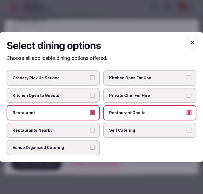
click at [193, 43] on icon "button" at bounding box center [192, 42] width 3 height 3
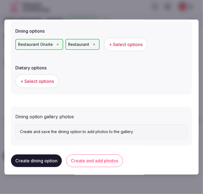
scroll to position [159, 0]
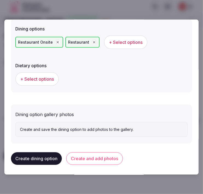
click at [90, 163] on button "Create and add photos" at bounding box center [94, 158] width 57 height 13
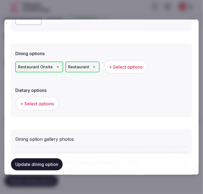
scroll to position [134, 0]
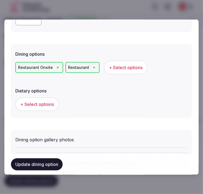
click at [33, 166] on button "Update dining option" at bounding box center [37, 164] width 52 height 12
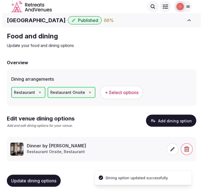
scroll to position [1, 0]
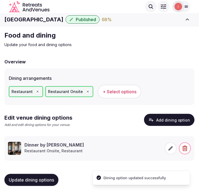
click at [169, 147] on icon at bounding box center [170, 148] width 5 height 5
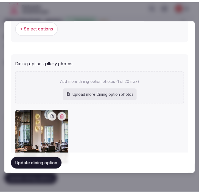
scroll to position [237, 0]
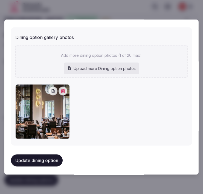
click at [44, 155] on button "Update dining option" at bounding box center [37, 160] width 52 height 12
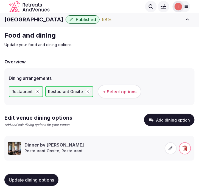
click at [30, 175] on button "Update dining options" at bounding box center [31, 180] width 54 height 12
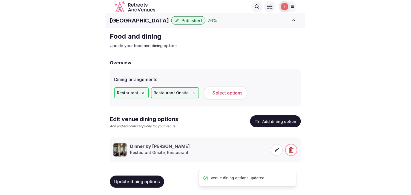
scroll to position [1, 0]
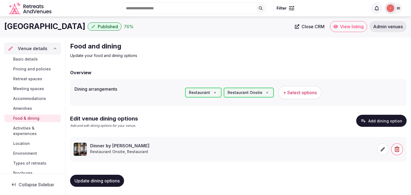
click at [22, 127] on span "Activities & experiences" at bounding box center [35, 131] width 45 height 11
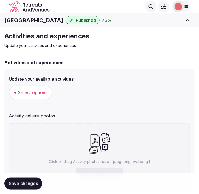
click at [36, 92] on span "+ Select options" at bounding box center [31, 92] width 34 height 6
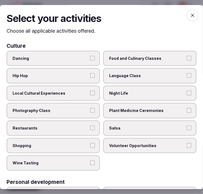
click at [79, 90] on span "Local Cultural Experiences" at bounding box center [51, 92] width 76 height 5
click at [90, 90] on button "Local Cultural Experiences" at bounding box center [92, 92] width 5 height 5
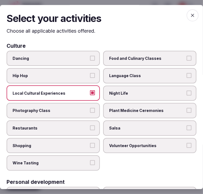
click at [84, 126] on span "Restaurants" at bounding box center [51, 127] width 76 height 5
click at [90, 126] on button "Restaurants" at bounding box center [92, 127] width 5 height 5
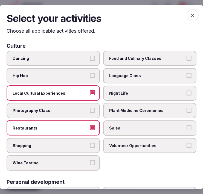
click at [119, 108] on span "Plant Medicine Ceremonies" at bounding box center [147, 110] width 76 height 5
click at [187, 108] on button "Plant Medicine Ceremonies" at bounding box center [189, 110] width 5 height 5
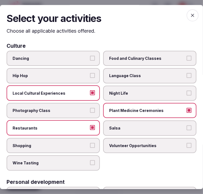
drag, startPoint x: 127, startPoint y: 90, endPoint x: 129, endPoint y: 94, distance: 5.3
click at [126, 89] on label "Night Life" at bounding box center [149, 92] width 93 height 15
click at [187, 90] on button "Night Life" at bounding box center [189, 92] width 5 height 5
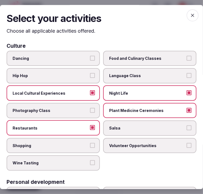
click at [177, 108] on span "Plant Medicine Ceremonies" at bounding box center [147, 110] width 76 height 5
click at [187, 108] on button "Plant Medicine Ceremonies" at bounding box center [189, 110] width 5 height 5
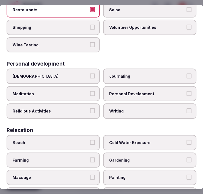
scroll to position [122, 0]
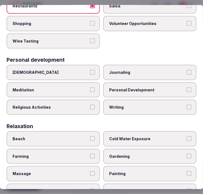
click at [138, 87] on span "Personal Development" at bounding box center [147, 89] width 76 height 5
click at [187, 87] on button "Personal Development" at bounding box center [189, 89] width 5 height 5
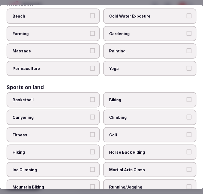
scroll to position [274, 0]
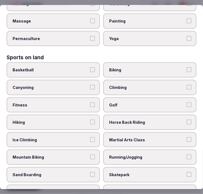
click at [86, 100] on label "Fitness" at bounding box center [53, 104] width 93 height 15
click at [90, 102] on button "Fitness" at bounding box center [92, 104] width 5 height 5
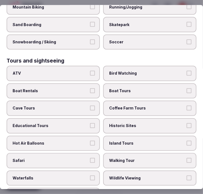
scroll to position [457, 0]
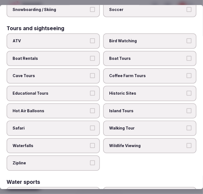
click at [125, 108] on span "Island Tours" at bounding box center [147, 110] width 76 height 5
click at [187, 108] on button "Island Tours" at bounding box center [189, 110] width 5 height 5
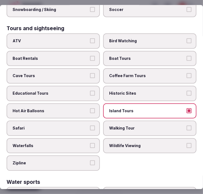
click at [137, 108] on span "Island Tours" at bounding box center [147, 110] width 76 height 5
click at [187, 108] on button "Island Tours" at bounding box center [189, 110] width 5 height 5
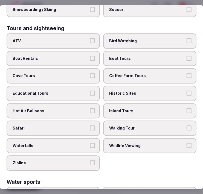
click at [133, 86] on label "Historic Sites" at bounding box center [149, 93] width 93 height 15
click at [187, 90] on button "Historic Sites" at bounding box center [189, 92] width 5 height 5
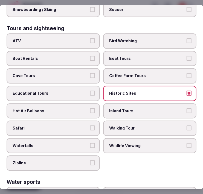
click at [122, 120] on label "Walking Tour" at bounding box center [149, 127] width 93 height 15
click at [187, 125] on button "Walking Tour" at bounding box center [189, 127] width 5 height 5
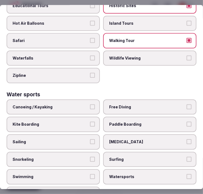
scroll to position [545, 0]
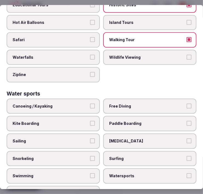
click at [79, 168] on label "Swimming" at bounding box center [53, 175] width 93 height 15
click at [90, 173] on button "Swimming" at bounding box center [92, 175] width 5 height 5
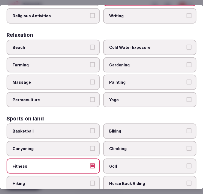
scroll to position [210, 0]
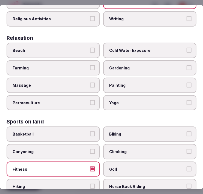
click at [124, 100] on span "Yoga" at bounding box center [147, 102] width 76 height 5
click at [187, 100] on button "Yoga" at bounding box center [189, 102] width 5 height 5
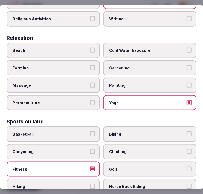
click at [124, 100] on span "Yoga" at bounding box center [147, 102] width 76 height 5
click at [187, 100] on button "Yoga" at bounding box center [189, 102] width 5 height 5
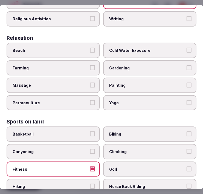
click at [84, 82] on span "Massage" at bounding box center [51, 84] width 76 height 5
click at [90, 82] on button "Massage" at bounding box center [92, 84] width 5 height 5
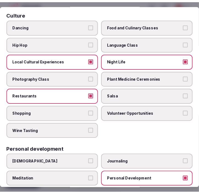
scroll to position [0, 0]
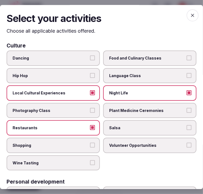
click at [191, 15] on span "button" at bounding box center [193, 15] width 12 height 12
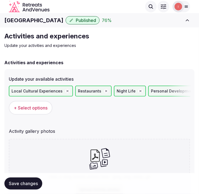
click at [32, 182] on span "Save changes" at bounding box center [23, 183] width 29 height 5
drag, startPoint x: 101, startPoint y: 67, endPoint x: 102, endPoint y: 100, distance: 32.9
click at [100, 69] on div "Activities and experiences Update your available activities Local Cultural Expe…" at bounding box center [99, 168] width 190 height 219
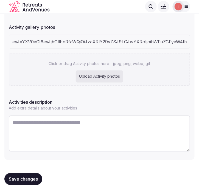
scroll to position [102, 0]
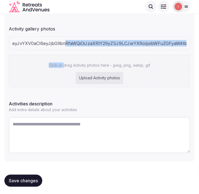
click at [64, 49] on div "eyJvYXV0aCI6eyJjbGllbnRfaWQiOiJzaXRlY29yZSJ9LCJwYXRoIjoibWFuZGFyaW4tb3JpZW50YWw…" at bounding box center [99, 61] width 181 height 51
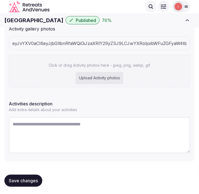
click at [127, 96] on div "Update your available activities Local Cultural Experiences Restaurants Night L…" at bounding box center [99, 64] width 190 height 195
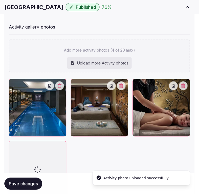
scroll to position [136, 0]
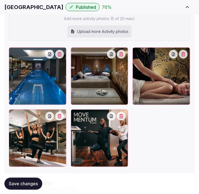
click at [61, 116] on icon "button" at bounding box center [60, 116] width 4 height 4
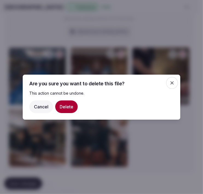
click at [66, 103] on button "Delete" at bounding box center [66, 106] width 22 height 13
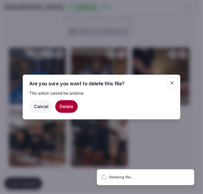
click at [67, 105] on button "Delete" at bounding box center [66, 106] width 22 height 13
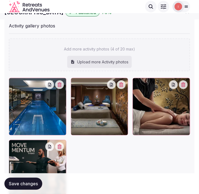
scroll to position [44, 0]
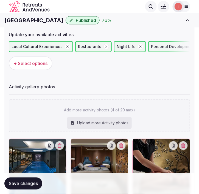
click at [29, 184] on span "Save changes" at bounding box center [23, 183] width 29 height 5
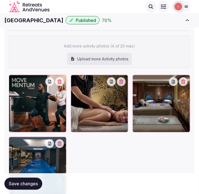
scroll to position [105, 0]
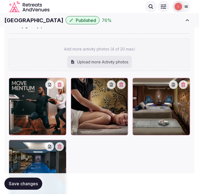
click at [107, 56] on div "Upload more Activity photos" at bounding box center [99, 62] width 64 height 12
type input "**********"
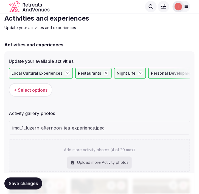
scroll to position [75, 0]
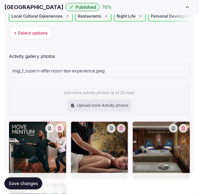
click at [33, 181] on span "Save changes" at bounding box center [23, 183] width 29 height 5
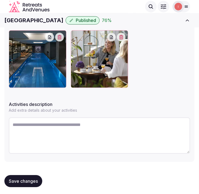
scroll to position [215, 0]
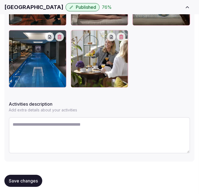
drag, startPoint x: 88, startPoint y: 126, endPoint x: 90, endPoint y: 121, distance: 4.5
click at [89, 122] on textarea at bounding box center [99, 135] width 181 height 36
paste textarea "**********"
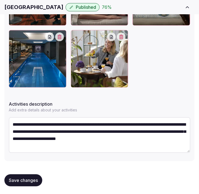
type textarea "**********"
click at [33, 174] on button "Save changes" at bounding box center [23, 180] width 38 height 12
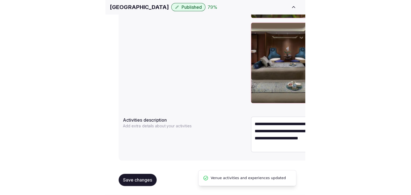
scroll to position [151, 0]
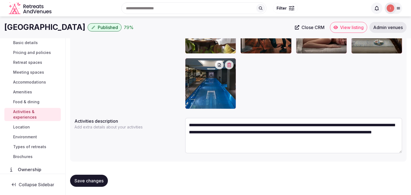
click at [21, 126] on span "Location" at bounding box center [21, 126] width 17 height 5
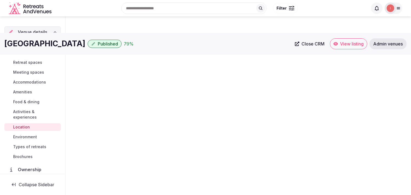
click at [24, 127] on span "Location" at bounding box center [21, 126] width 17 height 5
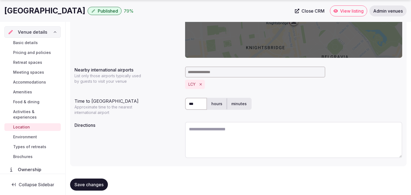
scroll to position [131, 0]
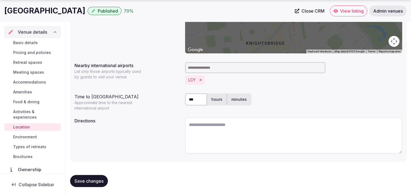
click at [16, 138] on span "Environment" at bounding box center [25, 136] width 24 height 5
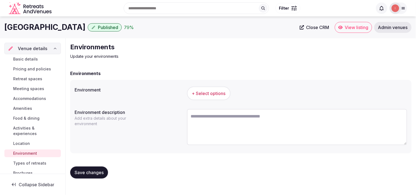
click at [199, 92] on span "+ Select options" at bounding box center [209, 93] width 34 height 6
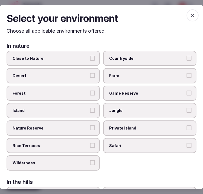
click at [93, 59] on button "Close to Nature" at bounding box center [92, 57] width 5 height 5
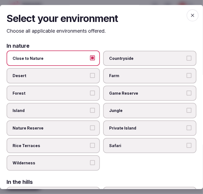
click at [160, 61] on label "Countryside" at bounding box center [149, 57] width 93 height 15
click at [187, 60] on button "Countryside" at bounding box center [189, 57] width 5 height 5
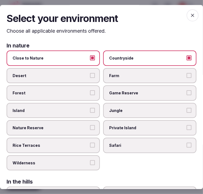
click at [191, 15] on icon "button" at bounding box center [192, 15] width 3 height 3
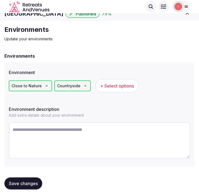
scroll to position [12, 0]
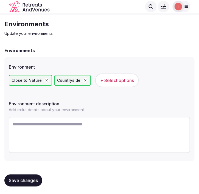
click at [29, 178] on span "Save changes" at bounding box center [23, 180] width 29 height 5
click at [39, 176] on button "Save changes" at bounding box center [23, 180] width 38 height 12
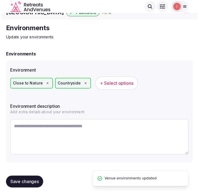
scroll to position [11, 0]
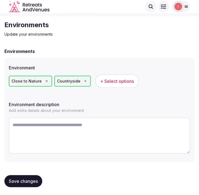
click at [35, 181] on span "Save changes" at bounding box center [23, 180] width 29 height 5
click at [33, 180] on span "Save changes" at bounding box center [23, 180] width 29 height 5
drag, startPoint x: 32, startPoint y: 182, endPoint x: 39, endPoint y: 176, distance: 9.4
click at [32, 181] on span "Save changes" at bounding box center [23, 180] width 29 height 5
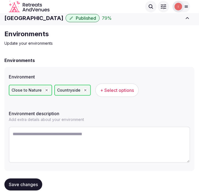
scroll to position [0, 0]
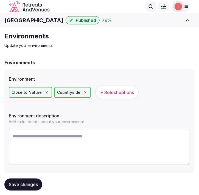
click at [35, 185] on span "Save changes" at bounding box center [23, 184] width 29 height 5
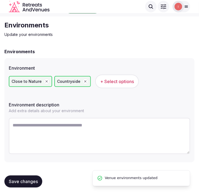
scroll to position [11, 0]
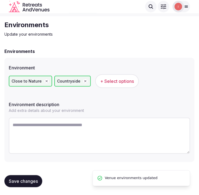
click at [30, 178] on span "Save changes" at bounding box center [23, 180] width 29 height 5
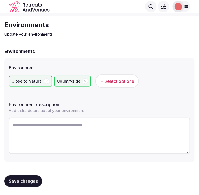
click at [19, 182] on span "Save changes" at bounding box center [23, 180] width 29 height 5
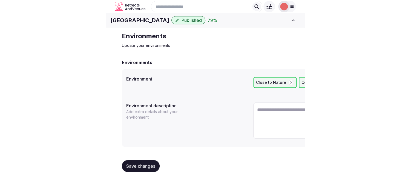
scroll to position [0, 0]
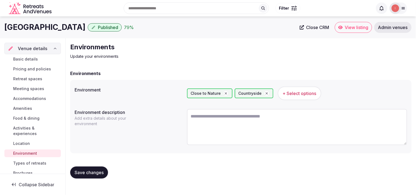
click at [19, 164] on span "Types of retreats" at bounding box center [29, 163] width 33 height 5
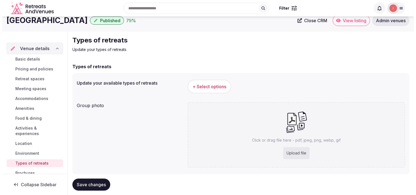
scroll to position [19, 0]
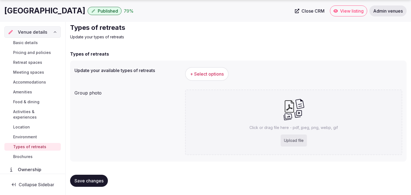
click at [210, 74] on span "+ Select options" at bounding box center [207, 74] width 34 height 6
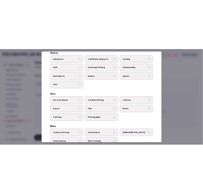
scroll to position [61, 0]
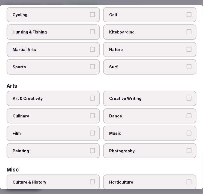
click at [61, 97] on span "Art & Creativity" at bounding box center [51, 98] width 76 height 5
click at [90, 97] on button "Art & Creativity" at bounding box center [92, 98] width 5 height 5
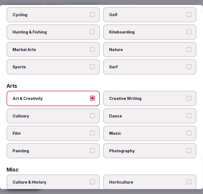
click at [79, 175] on label "Culture & History" at bounding box center [53, 182] width 93 height 15
click at [90, 180] on button "Culture & History" at bounding box center [92, 182] width 5 height 5
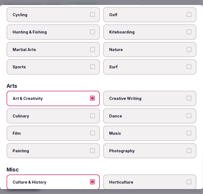
scroll to position [0, 0]
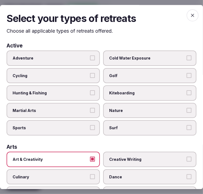
click at [84, 54] on label "Adventure" at bounding box center [53, 57] width 93 height 15
click at [90, 55] on button "Adventure" at bounding box center [92, 57] width 5 height 5
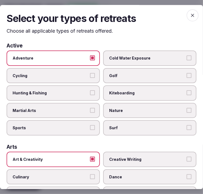
drag, startPoint x: 86, startPoint y: 56, endPoint x: 88, endPoint y: 59, distance: 3.8
click at [86, 56] on span "Adventure" at bounding box center [51, 57] width 76 height 5
click at [90, 56] on button "Adventure" at bounding box center [92, 57] width 5 height 5
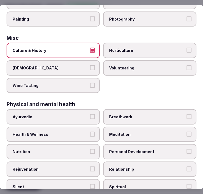
scroll to position [213, 0]
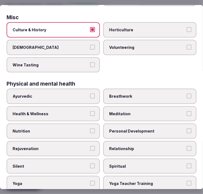
drag, startPoint x: 81, startPoint y: 109, endPoint x: 95, endPoint y: 111, distance: 14.4
click at [82, 111] on span "Health & Wellness" at bounding box center [51, 113] width 76 height 5
click at [90, 111] on button "Health & Wellness" at bounding box center [92, 113] width 5 height 5
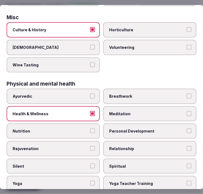
drag, startPoint x: 113, startPoint y: 125, endPoint x: 116, endPoint y: 128, distance: 4.3
click at [113, 129] on span "Personal Development" at bounding box center [147, 131] width 76 height 5
click at [187, 129] on button "Personal Development" at bounding box center [189, 131] width 5 height 5
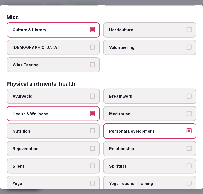
click at [124, 146] on span "Relationship" at bounding box center [147, 148] width 76 height 5
click at [187, 146] on button "Relationship" at bounding box center [189, 148] width 5 height 5
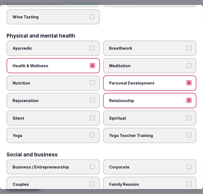
scroll to position [274, 0]
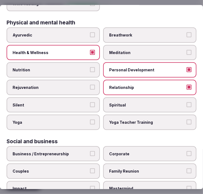
click at [114, 102] on span "Spiritual" at bounding box center [147, 104] width 76 height 5
click at [187, 102] on button "Spiritual" at bounding box center [189, 104] width 5 height 5
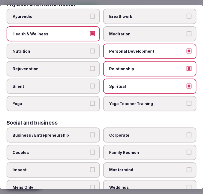
scroll to position [311, 0]
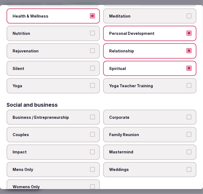
click at [71, 114] on span "Business / Entrepreneurship" at bounding box center [51, 116] width 76 height 5
click at [90, 114] on button "Business / Entrepreneurship" at bounding box center [92, 116] width 5 height 5
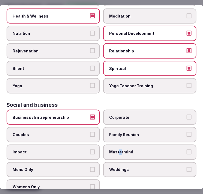
click at [118, 149] on span "Mastermind" at bounding box center [147, 151] width 76 height 5
click at [130, 114] on label "Corporate" at bounding box center [149, 116] width 93 height 15
click at [187, 114] on button "Corporate" at bounding box center [189, 116] width 5 height 5
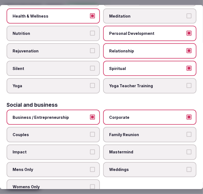
drag, startPoint x: 125, startPoint y: 162, endPoint x: 118, endPoint y: 155, distance: 9.9
click at [124, 162] on label "Weddings" at bounding box center [149, 169] width 93 height 15
click at [72, 127] on label "Couples" at bounding box center [53, 134] width 93 height 15
click at [90, 132] on button "Couples" at bounding box center [92, 134] width 5 height 5
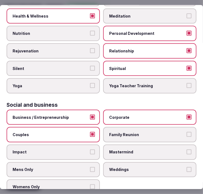
drag, startPoint x: 107, startPoint y: 128, endPoint x: 110, endPoint y: 130, distance: 3.9
click at [108, 128] on label "Family Reunion" at bounding box center [149, 134] width 93 height 15
click at [187, 132] on button "Family Reunion" at bounding box center [189, 134] width 5 height 5
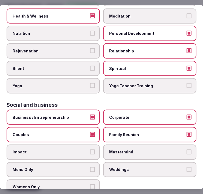
click at [140, 167] on span "Weddings" at bounding box center [147, 169] width 76 height 5
click at [187, 167] on button "Weddings" at bounding box center [189, 169] width 5 height 5
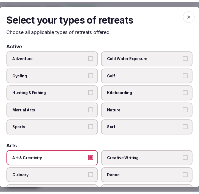
scroll to position [0, 0]
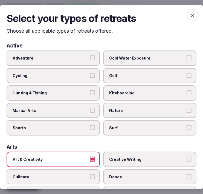
click at [92, 58] on button "Adventure" at bounding box center [92, 57] width 5 height 5
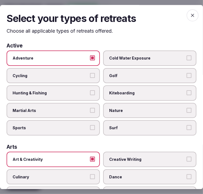
click at [190, 14] on icon "button" at bounding box center [192, 15] width 5 height 5
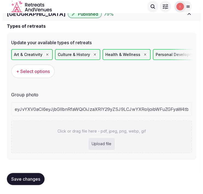
scroll to position [35, 0]
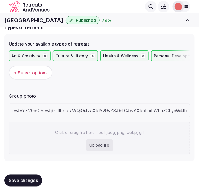
click at [41, 72] on span "+ Select options" at bounding box center [31, 73] width 34 height 6
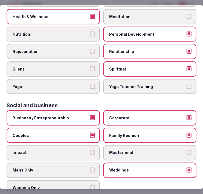
scroll to position [311, 0]
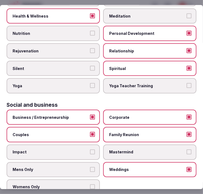
click at [62, 83] on span "Yoga" at bounding box center [51, 85] width 76 height 5
click at [90, 83] on button "Yoga" at bounding box center [92, 85] width 5 height 5
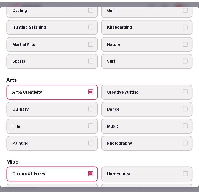
scroll to position [0, 0]
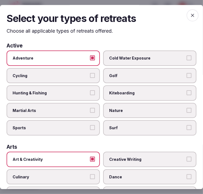
click at [191, 17] on icon "button" at bounding box center [192, 15] width 5 height 5
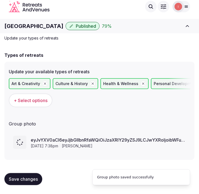
scroll to position [6, 0]
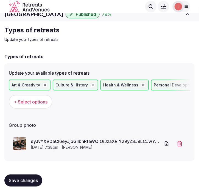
click at [25, 181] on span "Save changes" at bounding box center [23, 180] width 29 height 5
click at [36, 182] on button "Save changes" at bounding box center [23, 180] width 38 height 12
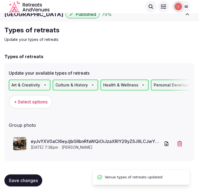
click at [106, 40] on p "Update your types of retreats" at bounding box center [96, 39] width 184 height 5
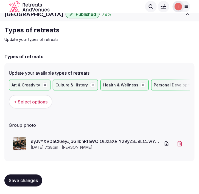
click at [17, 178] on span "Save changes" at bounding box center [23, 180] width 29 height 5
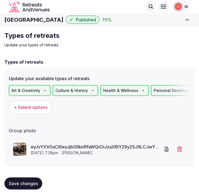
scroll to position [0, 0]
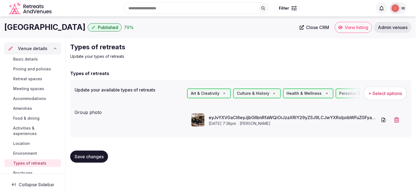
click at [211, 28] on span "Close CRM" at bounding box center [317, 27] width 23 height 5
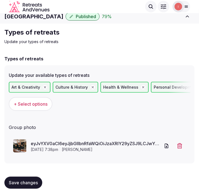
scroll to position [6, 0]
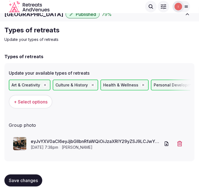
click at [83, 39] on p "Update your types of retreats" at bounding box center [96, 39] width 184 height 5
click at [23, 184] on button "Save changes" at bounding box center [23, 180] width 38 height 12
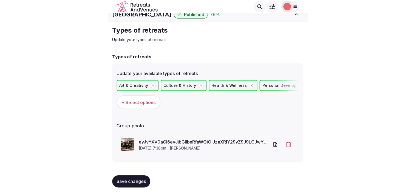
scroll to position [0, 0]
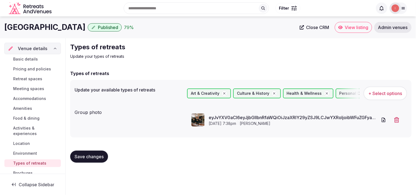
click at [211, 25] on span "Close CRM" at bounding box center [317, 27] width 23 height 5
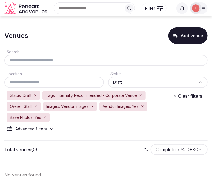
click at [141, 95] on icon "button" at bounding box center [141, 96] width 2 height 2
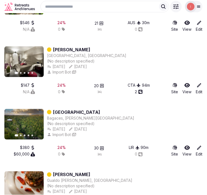
scroll to position [731, 0]
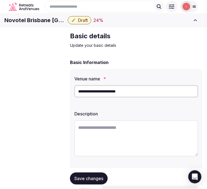
scroll to position [30, 0]
click at [99, 98] on input "**********" at bounding box center [137, 92] width 124 height 12
click at [98, 98] on input "**********" at bounding box center [137, 92] width 124 height 12
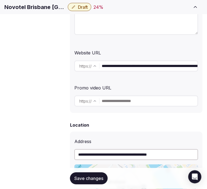
click at [123, 70] on input "**********" at bounding box center [150, 66] width 96 height 11
click at [123, 71] on input "**********" at bounding box center [150, 66] width 96 height 11
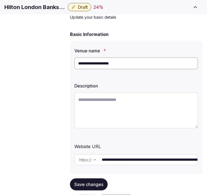
scroll to position [91, 0]
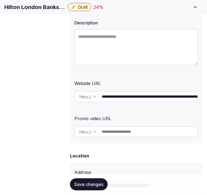
click at [134, 98] on input "**********" at bounding box center [150, 96] width 96 height 11
click at [133, 98] on input "**********" at bounding box center [150, 96] width 96 height 11
click at [130, 98] on input "**********" at bounding box center [150, 96] width 96 height 11
click at [109, 94] on input "**********" at bounding box center [150, 96] width 96 height 11
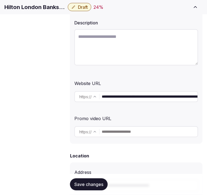
click at [109, 94] on input "**********" at bounding box center [150, 96] width 96 height 11
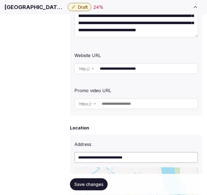
scroll to position [122, 0]
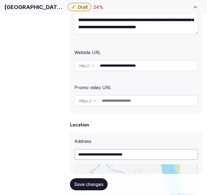
click at [132, 68] on input "**********" at bounding box center [149, 65] width 98 height 11
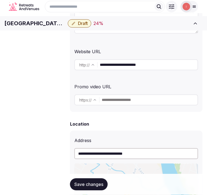
scroll to position [91, 0]
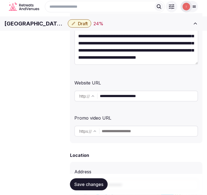
click at [109, 98] on input "**********" at bounding box center [149, 96] width 98 height 11
click at [63, 24] on h1 "[GEOGRAPHIC_DATA][PERSON_NAME]" at bounding box center [34, 24] width 61 height 8
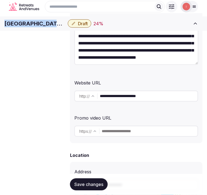
click at [63, 24] on h1 "[GEOGRAPHIC_DATA][PERSON_NAME]" at bounding box center [34, 24] width 61 height 8
copy div "[GEOGRAPHIC_DATA][PERSON_NAME]"
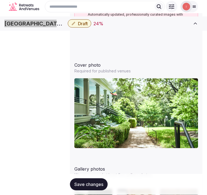
scroll to position [639, 0]
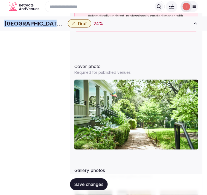
copy div "[GEOGRAPHIC_DATA][PERSON_NAME]"
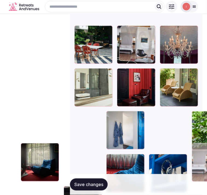
scroll to position [97, 0]
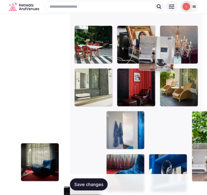
drag, startPoint x: 112, startPoint y: 117, endPoint x: 125, endPoint y: 31, distance: 86.8
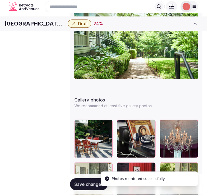
scroll to position [705, 0]
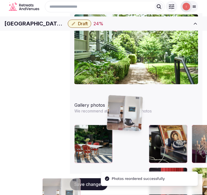
drag, startPoint x: 147, startPoint y: 130, endPoint x: 124, endPoint y: 95, distance: 41.9
click at [124, 96] on body "**********" at bounding box center [103, 92] width 207 height 1594
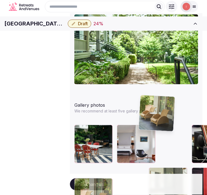
drag, startPoint x: 141, startPoint y: 132, endPoint x: 145, endPoint y: 106, distance: 26.6
click at [145, 106] on body "**********" at bounding box center [103, 92] width 207 height 1594
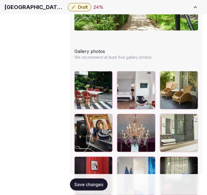
scroll to position [88, 0]
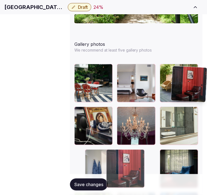
drag, startPoint x: 143, startPoint y: 75, endPoint x: 174, endPoint y: 60, distance: 34.6
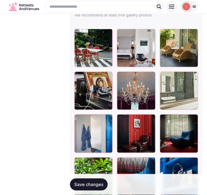
scroll to position [796, 0]
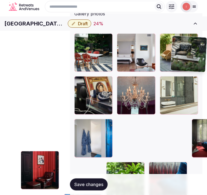
drag, startPoint x: 109, startPoint y: 138, endPoint x: 174, endPoint y: 45, distance: 113.4
click at [174, 45] on body "**********" at bounding box center [103, 1] width 207 height 1594
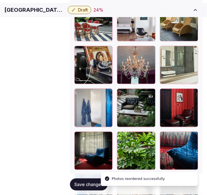
scroll to position [88, 0]
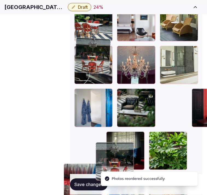
drag, startPoint x: 145, startPoint y: 75, endPoint x: 78, endPoint y: 51, distance: 70.4
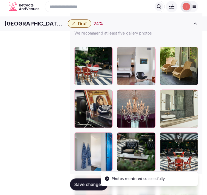
scroll to position [766, 0]
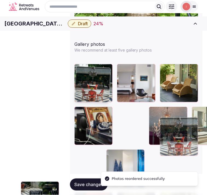
drag, startPoint x: 81, startPoint y: 106, endPoint x: 96, endPoint y: 69, distance: 39.3
click at [93, 70] on body "**********" at bounding box center [103, 31] width 207 height 1594
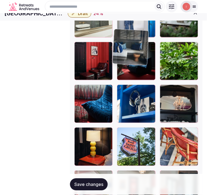
scroll to position [0, 0]
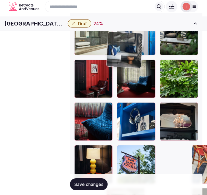
drag, startPoint x: 174, startPoint y: 79, endPoint x: 114, endPoint y: 31, distance: 77.1
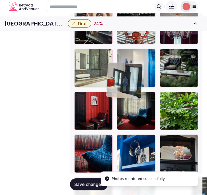
drag, startPoint x: 112, startPoint y: 100, endPoint x: 119, endPoint y: 66, distance: 34.4
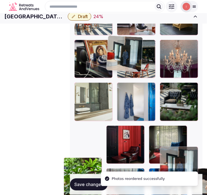
drag, startPoint x: 108, startPoint y: 95, endPoint x: 116, endPoint y: 35, distance: 60.6
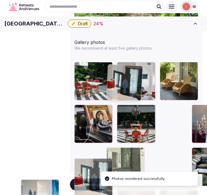
drag, startPoint x: 110, startPoint y: 98, endPoint x: 117, endPoint y: 65, distance: 34.0
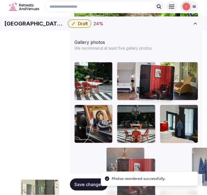
drag, startPoint x: 147, startPoint y: 98, endPoint x: 150, endPoint y: 75, distance: 23.6
click at [150, 72] on body "**********" at bounding box center [103, 29] width 207 height 1594
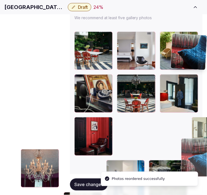
drag, startPoint x: 114, startPoint y: 102, endPoint x: 176, endPoint y: 41, distance: 87.2
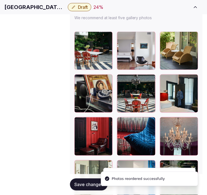
click at [89, 183] on span "Save changes" at bounding box center [89, 184] width 29 height 5
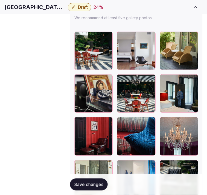
click at [76, 187] on button "Save changes" at bounding box center [89, 184] width 38 height 12
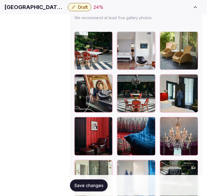
click at [79, 184] on span "Save changes" at bounding box center [89, 185] width 29 height 5
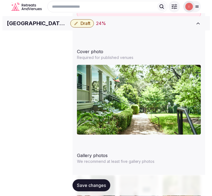
scroll to position [646, 0]
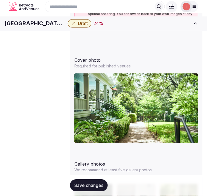
click at [98, 187] on span "Save changes" at bounding box center [89, 185] width 29 height 5
click at [88, 26] on span "Draft" at bounding box center [83, 23] width 10 height 5
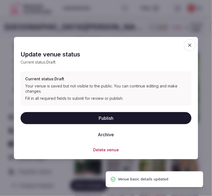
click at [120, 122] on button "Publish" at bounding box center [106, 118] width 171 height 12
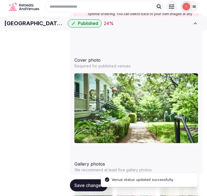
scroll to position [0, 0]
click at [0, 0] on span "Pricing and policies" at bounding box center [0, 0] width 0 height 0
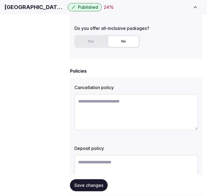
scroll to position [213, 0]
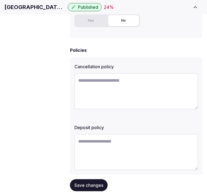
click at [57, 11] on h1 "Hotel Saint Cecilia" at bounding box center [34, 7] width 61 height 8
click at [58, 11] on h1 "Hotel Saint Cecilia" at bounding box center [34, 7] width 61 height 8
copy div "Hotel Saint Cecilia"
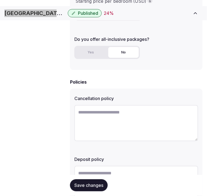
scroll to position [183, 0]
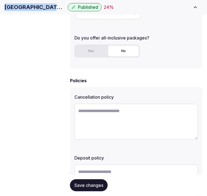
click at [151, 116] on textarea at bounding box center [137, 122] width 124 height 36
paste textarea "**********"
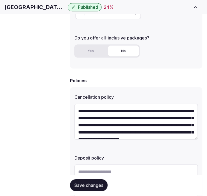
scroll to position [10, 0]
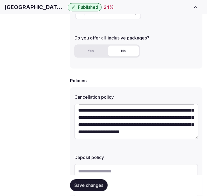
type textarea "**********"
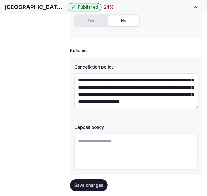
scroll to position [221, 0]
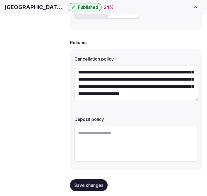
click at [139, 136] on textarea at bounding box center [137, 144] width 124 height 36
paste textarea "**********"
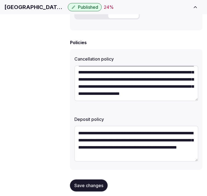
type textarea "**********"
click at [92, 180] on button "Save changes" at bounding box center [89, 186] width 38 height 12
click at [99, 183] on span "Save changes" at bounding box center [89, 185] width 29 height 5
click at [0, 0] on span "Retreat spaces" at bounding box center [0, 0] width 0 height 0
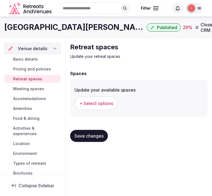
click at [113, 100] on button "+ Select options" at bounding box center [97, 103] width 44 height 14
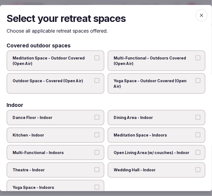
click at [127, 110] on label "Dining Area - Indoor" at bounding box center [157, 117] width 98 height 15
click at [196, 115] on button "Dining Area - Indoor" at bounding box center [198, 117] width 5 height 5
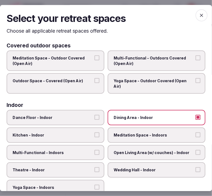
drag, startPoint x: 76, startPoint y: 145, endPoint x: 78, endPoint y: 143, distance: 3.2
click at [77, 150] on span "Multi-Functional - Indoors" at bounding box center [53, 152] width 80 height 5
click at [95, 150] on button "Multi-Functional - Indoors" at bounding box center [97, 152] width 5 height 5
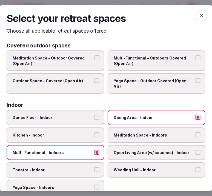
drag, startPoint x: 87, startPoint y: 163, endPoint x: 89, endPoint y: 160, distance: 3.4
click at [87, 167] on span "Theatre - Indoor" at bounding box center [53, 169] width 80 height 5
click at [95, 167] on button "Theatre - Indoor" at bounding box center [97, 169] width 5 height 5
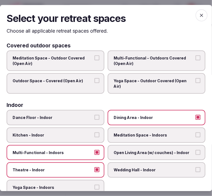
click at [95, 164] on label "Theatre - Indoor" at bounding box center [56, 170] width 98 height 15
click at [144, 145] on label "Open Living Area (w/ couches) - Indoor" at bounding box center [157, 152] width 98 height 15
click at [196, 150] on button "Open Living Area (w/ couches) - Indoor" at bounding box center [198, 152] width 5 height 5
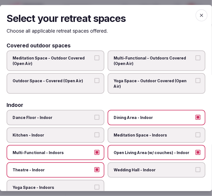
click at [93, 163] on label "Theatre - Indoor" at bounding box center [56, 170] width 98 height 15
click at [95, 167] on button "Theatre - Indoor" at bounding box center [97, 169] width 5 height 5
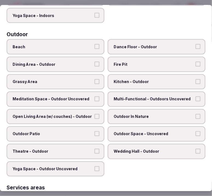
scroll to position [183, 0]
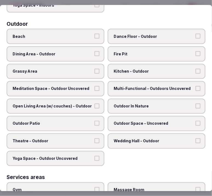
click at [132, 86] on span "Multi-Functional - Outdoors Uncovered" at bounding box center [154, 88] width 80 height 5
click at [196, 86] on button "Multi-Functional - Outdoors Uncovered" at bounding box center [198, 88] width 5 height 5
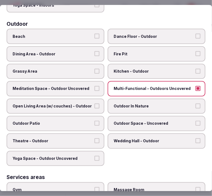
click at [75, 69] on span "Grassy Area" at bounding box center [53, 71] width 80 height 5
click at [95, 69] on button "Grassy Area" at bounding box center [97, 71] width 5 height 5
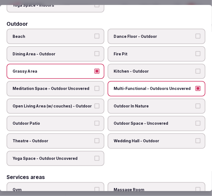
click at [138, 29] on label "Dance Floor - Outdoor" at bounding box center [157, 36] width 98 height 15
click at [196, 34] on button "Dance Floor - Outdoor" at bounding box center [198, 36] width 5 height 5
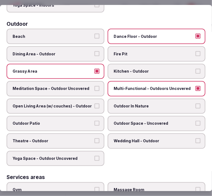
click at [138, 29] on label "Dance Floor - Outdoor" at bounding box center [157, 36] width 98 height 15
click at [196, 34] on button "Dance Floor - Outdoor" at bounding box center [198, 36] width 5 height 5
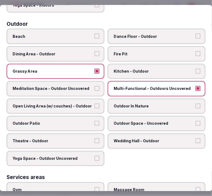
click at [80, 51] on span "Dining Area - Outdoor" at bounding box center [53, 53] width 80 height 5
click at [95, 51] on button "Dining Area - Outdoor" at bounding box center [97, 53] width 5 height 5
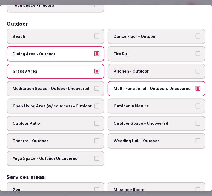
click at [125, 98] on label "Outdoor In Nature" at bounding box center [157, 105] width 98 height 15
click at [196, 103] on button "Outdoor In Nature" at bounding box center [198, 105] width 5 height 5
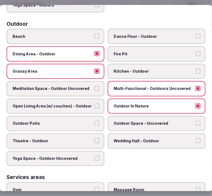
click at [95, 103] on button "Open Living Area (w/ couches) - Outdoor" at bounding box center [97, 105] width 5 height 5
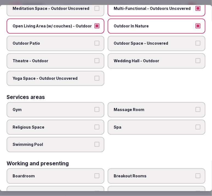
scroll to position [274, 0]
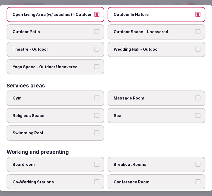
click at [95, 130] on button "Swimming Pool" at bounding box center [97, 132] width 5 height 5
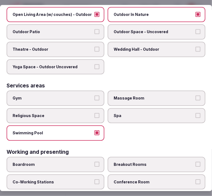
click at [98, 126] on label "Swimming Pool" at bounding box center [56, 133] width 98 height 15
click at [98, 130] on button "Swimming Pool" at bounding box center [97, 132] width 5 height 5
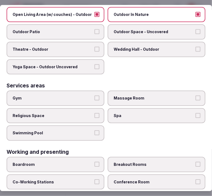
click at [96, 130] on button "Swimming Pool" at bounding box center [97, 132] width 5 height 5
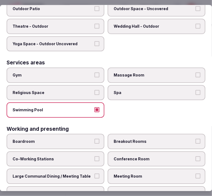
scroll to position [297, 0]
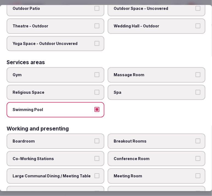
click at [138, 173] on span "Meeting Room" at bounding box center [154, 175] width 80 height 5
click at [196, 173] on button "Meeting Room" at bounding box center [198, 175] width 5 height 5
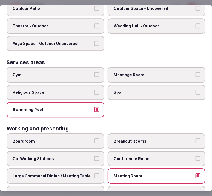
click at [102, 133] on div "Boardroom Breakout Rooms Co-Working Stations Conference Room Large Communal Din…" at bounding box center [106, 166] width 199 height 67
click at [95, 107] on button "Swimming Pool" at bounding box center [97, 109] width 5 height 5
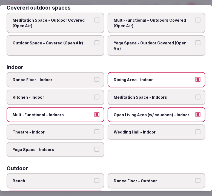
scroll to position [0, 0]
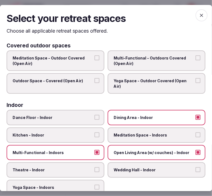
click at [196, 16] on span "button" at bounding box center [202, 15] width 12 height 12
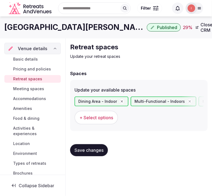
click at [94, 147] on span "Save changes" at bounding box center [89, 149] width 29 height 5
click at [42, 86] on span "Meeting spaces" at bounding box center [28, 88] width 31 height 5
click at [43, 86] on span "Meeting spaces" at bounding box center [28, 88] width 31 height 5
click at [40, 89] on span "Meeting spaces" at bounding box center [28, 88] width 31 height 5
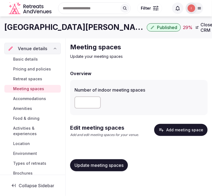
click at [88, 106] on input "number" at bounding box center [88, 102] width 26 height 12
type input "*"
click at [109, 165] on span "Update meeting spaces" at bounding box center [99, 165] width 49 height 5
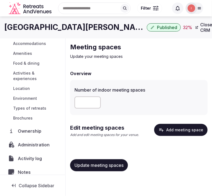
scroll to position [61, 0]
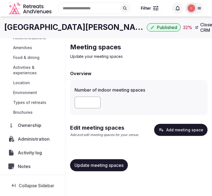
click at [177, 131] on button "Add meeting space" at bounding box center [180, 130] width 53 height 12
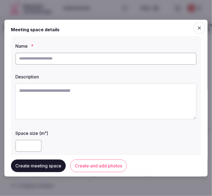
click at [156, 60] on input "text" at bounding box center [105, 59] width 181 height 12
paste input "**********"
type input "**********"
click at [147, 99] on textarea at bounding box center [105, 101] width 181 height 36
paste textarea "**********"
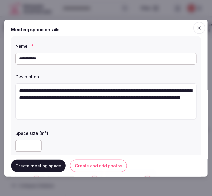
scroll to position [3, 0]
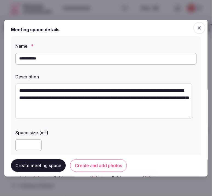
type textarea "**********"
click at [22, 141] on input "number" at bounding box center [28, 145] width 26 height 12
type input "**"
click at [102, 159] on button "Create and add photos" at bounding box center [98, 165] width 57 height 13
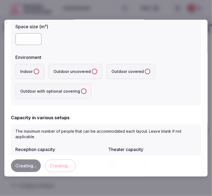
scroll to position [122, 0]
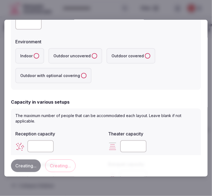
click at [36, 58] on button "Indoor" at bounding box center [36, 55] width 5 height 5
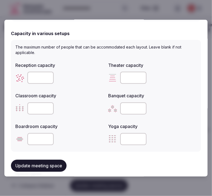
scroll to position [183, 0]
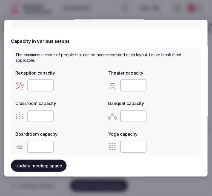
click at [30, 143] on input "number" at bounding box center [40, 147] width 26 height 12
type input "**"
click at [39, 84] on input "number" at bounding box center [40, 85] width 26 height 12
type input "**"
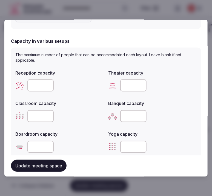
click at [76, 108] on div at bounding box center [59, 116] width 89 height 16
click at [60, 163] on button "Update meeting space" at bounding box center [39, 166] width 56 height 12
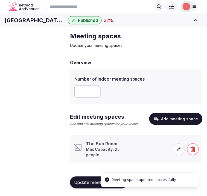
click at [178, 152] on icon at bounding box center [178, 149] width 5 height 5
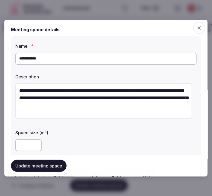
scroll to position [61, 0]
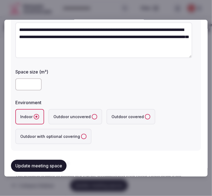
click at [56, 166] on button "Update meeting space" at bounding box center [39, 166] width 56 height 12
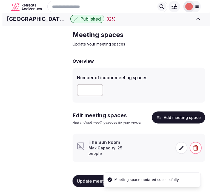
scroll to position [12, 0]
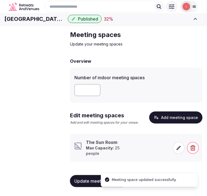
click at [176, 149] on span at bounding box center [179, 148] width 12 height 12
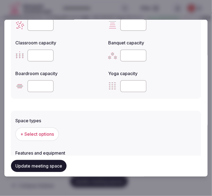
scroll to position [243, 0]
click at [53, 135] on span "+ Select options" at bounding box center [37, 134] width 34 height 6
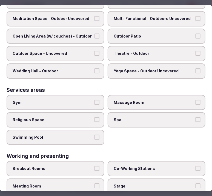
scroll to position [263, 0]
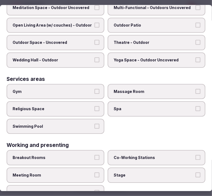
click at [65, 172] on span "Meeting Room" at bounding box center [53, 174] width 80 height 5
click at [95, 172] on button "Meeting Room" at bounding box center [97, 174] width 5 height 5
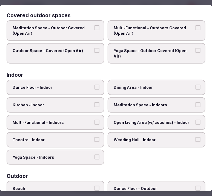
scroll to position [0, 0]
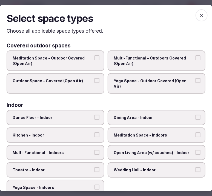
click at [153, 115] on span "Dining Area - Indoor" at bounding box center [154, 117] width 80 height 5
click at [196, 115] on button "Dining Area - Indoor" at bounding box center [198, 117] width 5 height 5
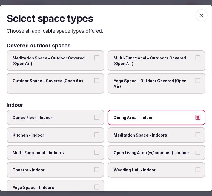
drag, startPoint x: 201, startPoint y: 18, endPoint x: 199, endPoint y: 20, distance: 3.0
click at [200, 19] on span "button" at bounding box center [202, 15] width 12 height 12
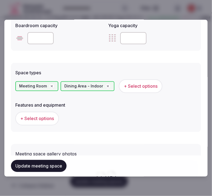
scroll to position [304, 0]
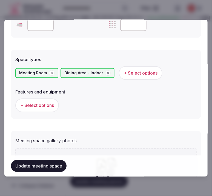
click at [52, 161] on button "Update meeting space" at bounding box center [39, 166] width 56 height 12
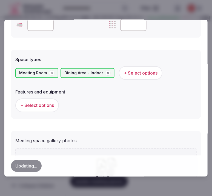
click at [46, 102] on span "+ Select options" at bounding box center [37, 105] width 34 height 6
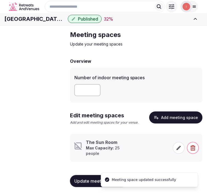
click at [179, 149] on icon at bounding box center [179, 148] width 4 height 4
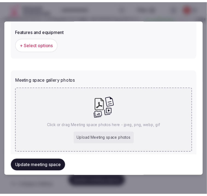
scroll to position [364, 0]
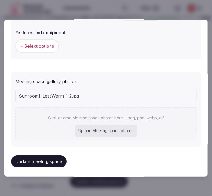
click at [29, 160] on button "Update meeting space" at bounding box center [39, 161] width 56 height 12
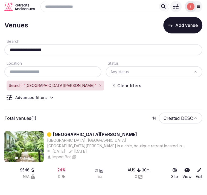
scroll to position [10, 0]
type input "**********"
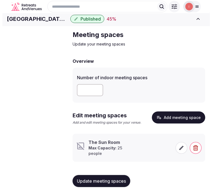
scroll to position [12, 0]
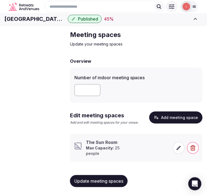
click at [179, 148] on icon at bounding box center [178, 147] width 5 height 5
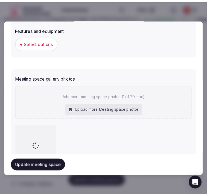
scroll to position [393, 0]
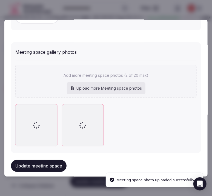
click at [48, 163] on button "Update meeting space" at bounding box center [39, 166] width 56 height 12
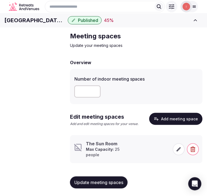
click at [177, 152] on icon at bounding box center [178, 149] width 5 height 5
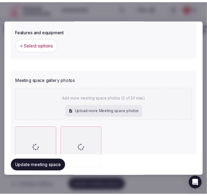
scroll to position [393, 0]
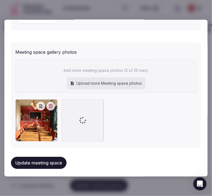
click at [56, 157] on button "Update meeting space" at bounding box center [39, 163] width 56 height 12
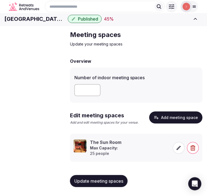
scroll to position [30, 0]
click at [0, 0] on span "Accommodations" at bounding box center [0, 0] width 0 height 0
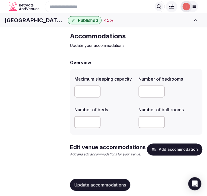
click at [181, 156] on button "Add accommodation" at bounding box center [175, 150] width 56 height 12
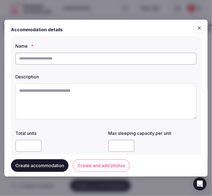
click at [65, 53] on div at bounding box center [105, 58] width 181 height 16
click at [69, 59] on input "text" at bounding box center [105, 59] width 181 height 12
click at [81, 56] on input "text" at bounding box center [105, 59] width 181 height 12
click at [82, 56] on input "text" at bounding box center [105, 59] width 181 height 12
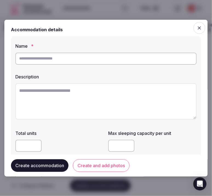
click at [82, 56] on input "text" at bounding box center [105, 59] width 181 height 12
click at [111, 46] on label "Name *" at bounding box center [105, 46] width 181 height 4
click at [110, 58] on input "text" at bounding box center [105, 59] width 181 height 12
paste input "**********"
type input "**********"
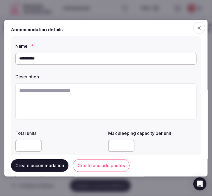
click at [119, 88] on textarea at bounding box center [105, 101] width 181 height 36
paste textarea "**********"
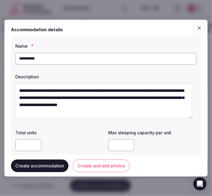
scroll to position [7, 0]
type textarea "**********"
click at [104, 165] on button "Create and add photos" at bounding box center [101, 165] width 57 height 13
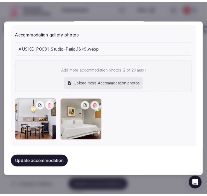
scroll to position [583, 0]
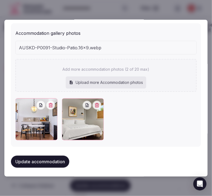
click at [38, 159] on button "Update accommodation" at bounding box center [40, 162] width 58 height 12
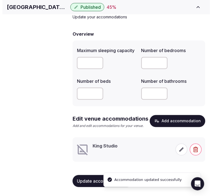
scroll to position [73, 0]
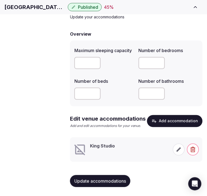
click at [177, 154] on span at bounding box center [179, 150] width 12 height 12
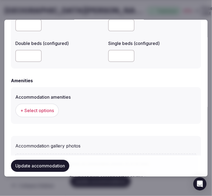
scroll to position [565, 0]
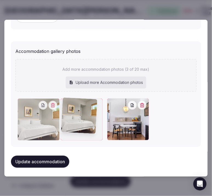
drag, startPoint x: 110, startPoint y: 103, endPoint x: 15, endPoint y: 105, distance: 95.4
click at [13, 106] on div "Accommodation gallery photos Add more accommodation photos (3 of 20 max) Upload…" at bounding box center [106, 94] width 190 height 106
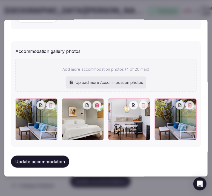
click at [107, 9] on div at bounding box center [106, 98] width 212 height 196
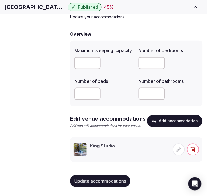
click at [86, 155] on img at bounding box center [80, 149] width 13 height 13
click at [179, 150] on icon at bounding box center [178, 149] width 5 height 5
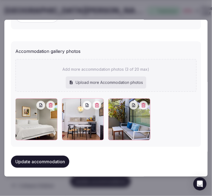
click at [30, 159] on button "Update accommodation" at bounding box center [40, 162] width 58 height 12
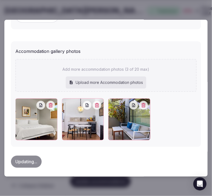
scroll to position [534, 0]
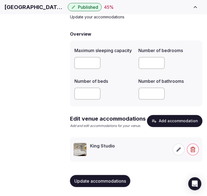
click at [183, 149] on span at bounding box center [179, 150] width 12 height 12
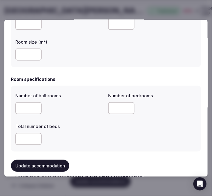
scroll to position [122, 0]
click at [32, 53] on input "number" at bounding box center [28, 54] width 26 height 12
type input "**"
click at [22, 109] on input "number" at bounding box center [28, 108] width 26 height 12
click at [17, 108] on input "number" at bounding box center [28, 108] width 26 height 12
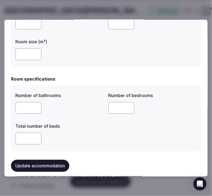
type input "*"
click at [128, 107] on input "*" at bounding box center [121, 108] width 26 height 12
click at [27, 133] on input "number" at bounding box center [28, 139] width 26 height 12
type input "*"
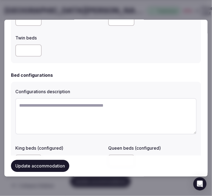
scroll to position [365, 0]
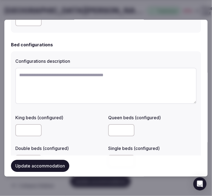
click at [47, 163] on button "Update accommodation" at bounding box center [40, 166] width 58 height 12
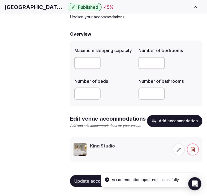
click at [179, 149] on icon at bounding box center [178, 149] width 5 height 5
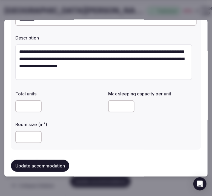
scroll to position [91, 0]
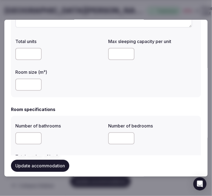
click at [122, 53] on input "number" at bounding box center [121, 54] width 26 height 12
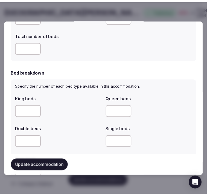
scroll to position [213, 0]
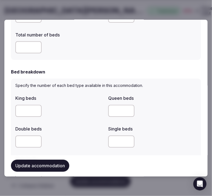
type input "*"
click at [51, 163] on button "Update accommodation" at bounding box center [40, 166] width 58 height 12
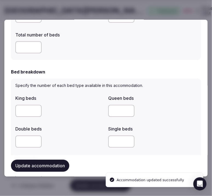
click at [27, 112] on input "number" at bounding box center [28, 111] width 26 height 12
type input "*"
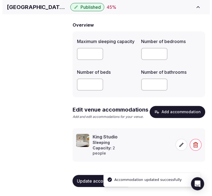
scroll to position [48, 0]
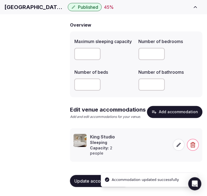
click at [177, 146] on icon at bounding box center [178, 144] width 5 height 5
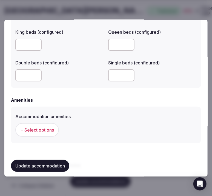
scroll to position [487, 0]
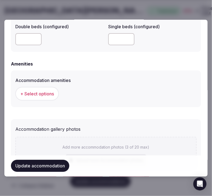
click at [40, 89] on button "+ Select options" at bounding box center [37, 94] width 44 height 14
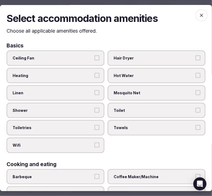
drag, startPoint x: 56, startPoint y: 89, endPoint x: 62, endPoint y: 99, distance: 12.2
click at [56, 90] on span "Linen" at bounding box center [53, 92] width 80 height 5
click at [95, 90] on button "Linen" at bounding box center [97, 92] width 5 height 5
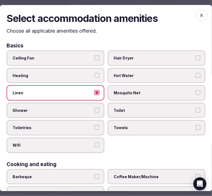
click at [65, 108] on span "Shower" at bounding box center [53, 110] width 80 height 5
click at [95, 108] on button "Shower" at bounding box center [97, 110] width 5 height 5
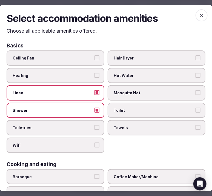
click at [67, 123] on label "Toiletries" at bounding box center [56, 127] width 98 height 15
click at [95, 125] on button "Toiletries" at bounding box center [97, 127] width 5 height 5
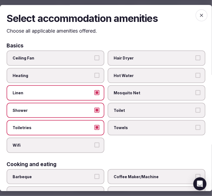
drag, startPoint x: 78, startPoint y: 138, endPoint x: 95, endPoint y: 138, distance: 17.5
click at [78, 138] on label "Wifi" at bounding box center [56, 145] width 98 height 15
click at [95, 143] on button "Wifi" at bounding box center [97, 145] width 5 height 5
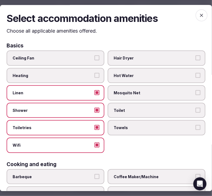
click at [170, 120] on label "Towels" at bounding box center [157, 127] width 98 height 15
click at [196, 125] on button "Towels" at bounding box center [198, 127] width 5 height 5
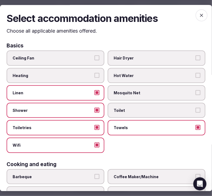
click at [176, 110] on span "Toilet" at bounding box center [154, 110] width 80 height 5
click at [196, 110] on button "Toilet" at bounding box center [198, 110] width 5 height 5
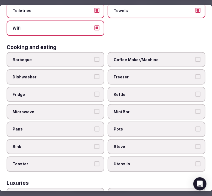
scroll to position [122, 0]
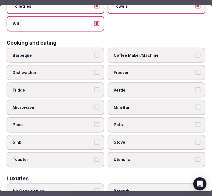
click at [176, 52] on span "Coffee Maker/Machine" at bounding box center [154, 54] width 80 height 5
click at [196, 52] on button "Coffee Maker/Machine" at bounding box center [198, 54] width 5 height 5
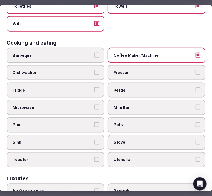
drag, startPoint x: 166, startPoint y: 103, endPoint x: 169, endPoint y: 95, distance: 7.8
click at [168, 100] on label "Mini Bar" at bounding box center [157, 107] width 98 height 15
click at [196, 105] on button "Mini Bar" at bounding box center [198, 107] width 5 height 5
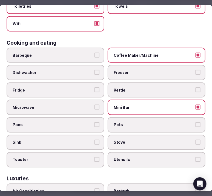
click at [169, 52] on span "Coffee Maker/Machine" at bounding box center [154, 54] width 80 height 5
click at [196, 52] on button "Coffee Maker/Machine" at bounding box center [198, 54] width 5 height 5
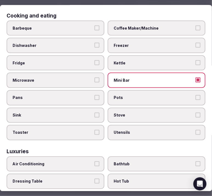
scroll to position [183, 0]
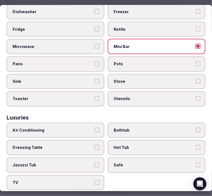
click at [161, 127] on span "Bathtub" at bounding box center [154, 129] width 80 height 5
click at [196, 127] on button "Bathtub" at bounding box center [198, 129] width 5 height 5
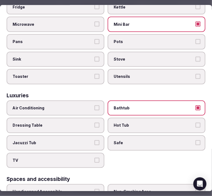
scroll to position [213, 0]
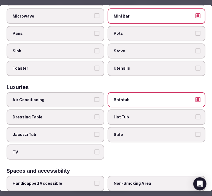
click at [83, 96] on label "Air Conditioning" at bounding box center [56, 99] width 98 height 15
click at [95, 97] on button "Air Conditioning" at bounding box center [97, 99] width 5 height 5
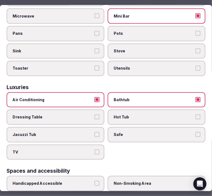
click at [92, 144] on label "TV" at bounding box center [56, 151] width 98 height 15
click at [95, 149] on button "TV" at bounding box center [97, 151] width 5 height 5
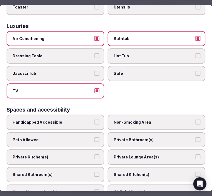
scroll to position [304, 0]
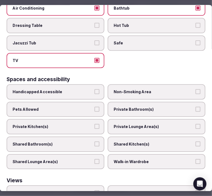
click at [161, 107] on span "Private Bathroom(s)" at bounding box center [154, 109] width 80 height 5
click at [196, 107] on button "Private Bathroom(s)" at bounding box center [198, 109] width 5 height 5
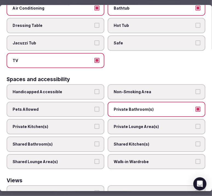
click at [166, 124] on span "Private Lounge Area(s)" at bounding box center [154, 126] width 80 height 5
click at [196, 124] on button "Private Lounge Area(s)" at bounding box center [198, 126] width 5 height 5
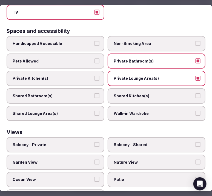
scroll to position [360, 0]
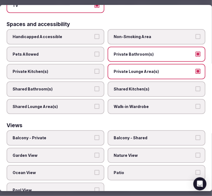
drag, startPoint x: 119, startPoint y: 144, endPoint x: 117, endPoint y: 142, distance: 3.1
click at [119, 153] on span "Nature View" at bounding box center [154, 155] width 80 height 5
click at [196, 153] on button "Nature View" at bounding box center [198, 155] width 5 height 5
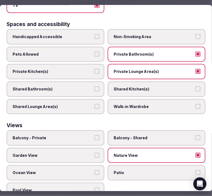
click at [95, 135] on button "Balcony - Private" at bounding box center [97, 137] width 5 height 5
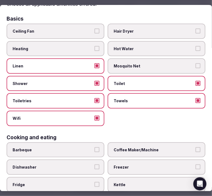
scroll to position [0, 0]
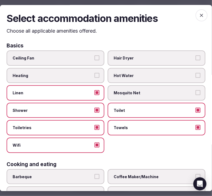
click at [202, 16] on span "button" at bounding box center [202, 15] width 12 height 12
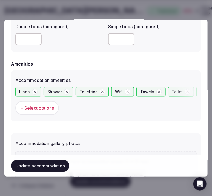
click at [19, 165] on button "Update accommodation" at bounding box center [40, 166] width 58 height 12
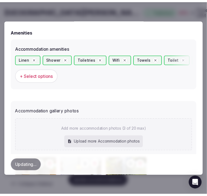
scroll to position [579, 0]
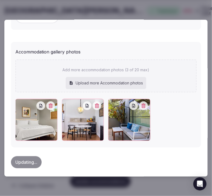
click at [108, 104] on div at bounding box center [112, 103] width 9 height 9
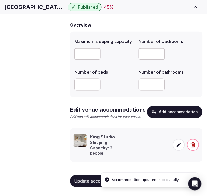
click at [95, 182] on span "Update accommodations" at bounding box center [101, 180] width 52 height 5
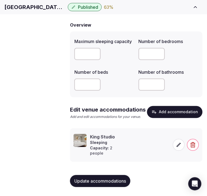
click at [109, 180] on span "Update accommodations" at bounding box center [101, 180] width 52 height 5
click at [0, 0] on span "Amenities" at bounding box center [0, 0] width 0 height 0
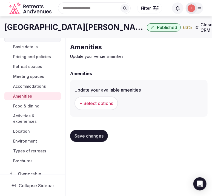
click at [104, 112] on div "+ Select options" at bounding box center [139, 103] width 129 height 18
click at [91, 136] on span "Save changes" at bounding box center [89, 135] width 29 height 5
